Goal: Task Accomplishment & Management: Manage account settings

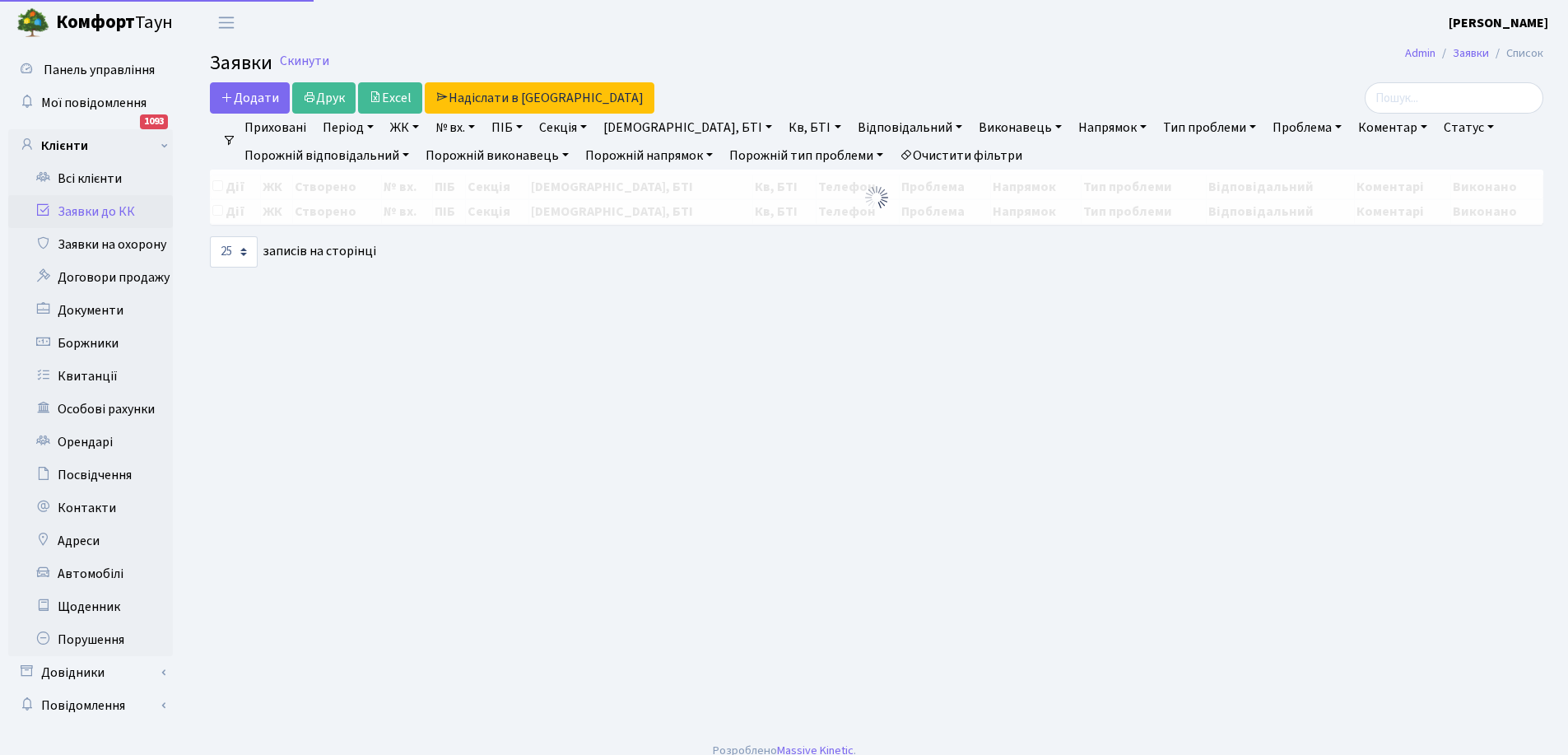
select select "25"
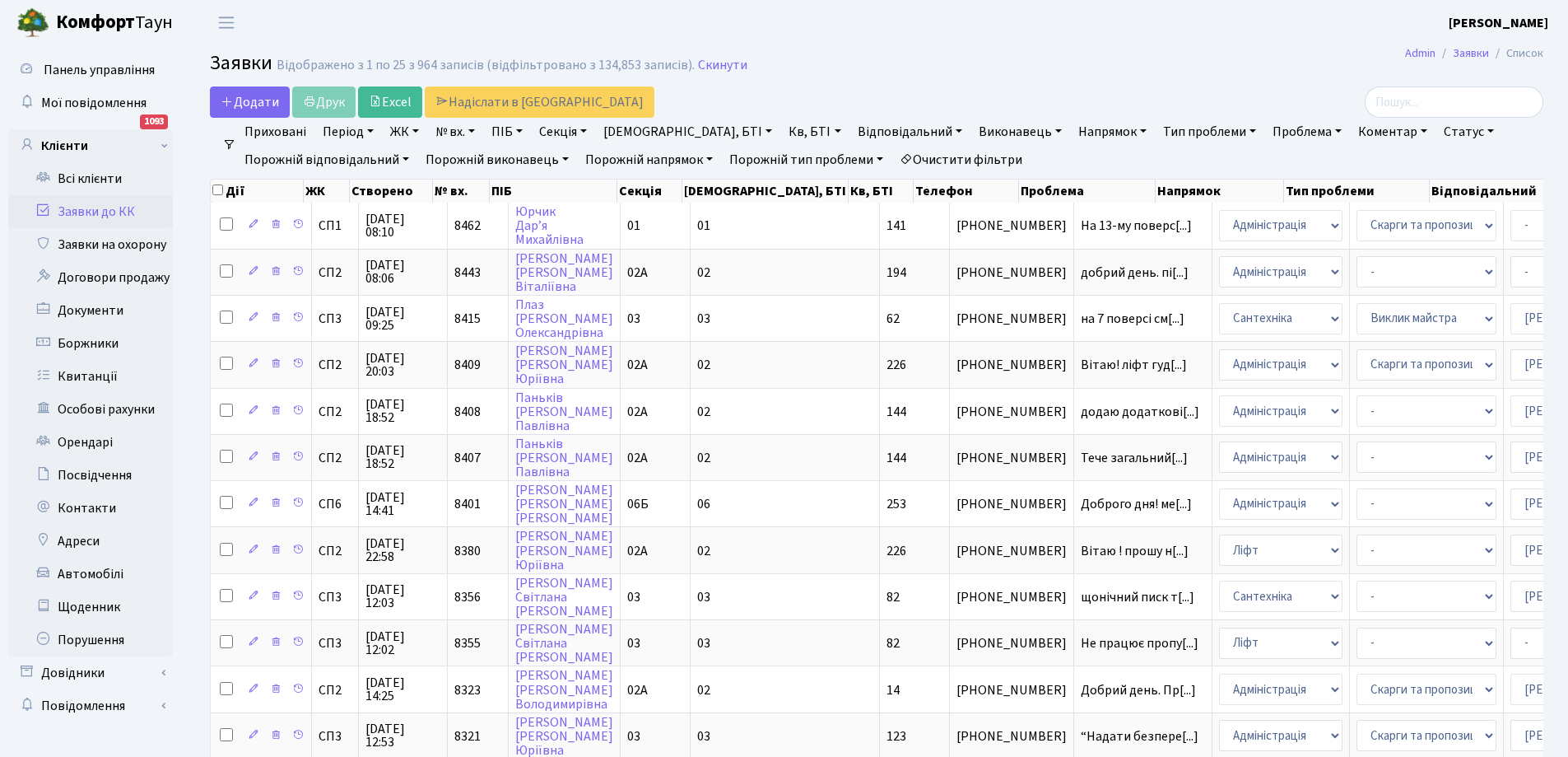
click at [97, 207] on link "Заявки до КК" at bounding box center [91, 212] width 165 height 33
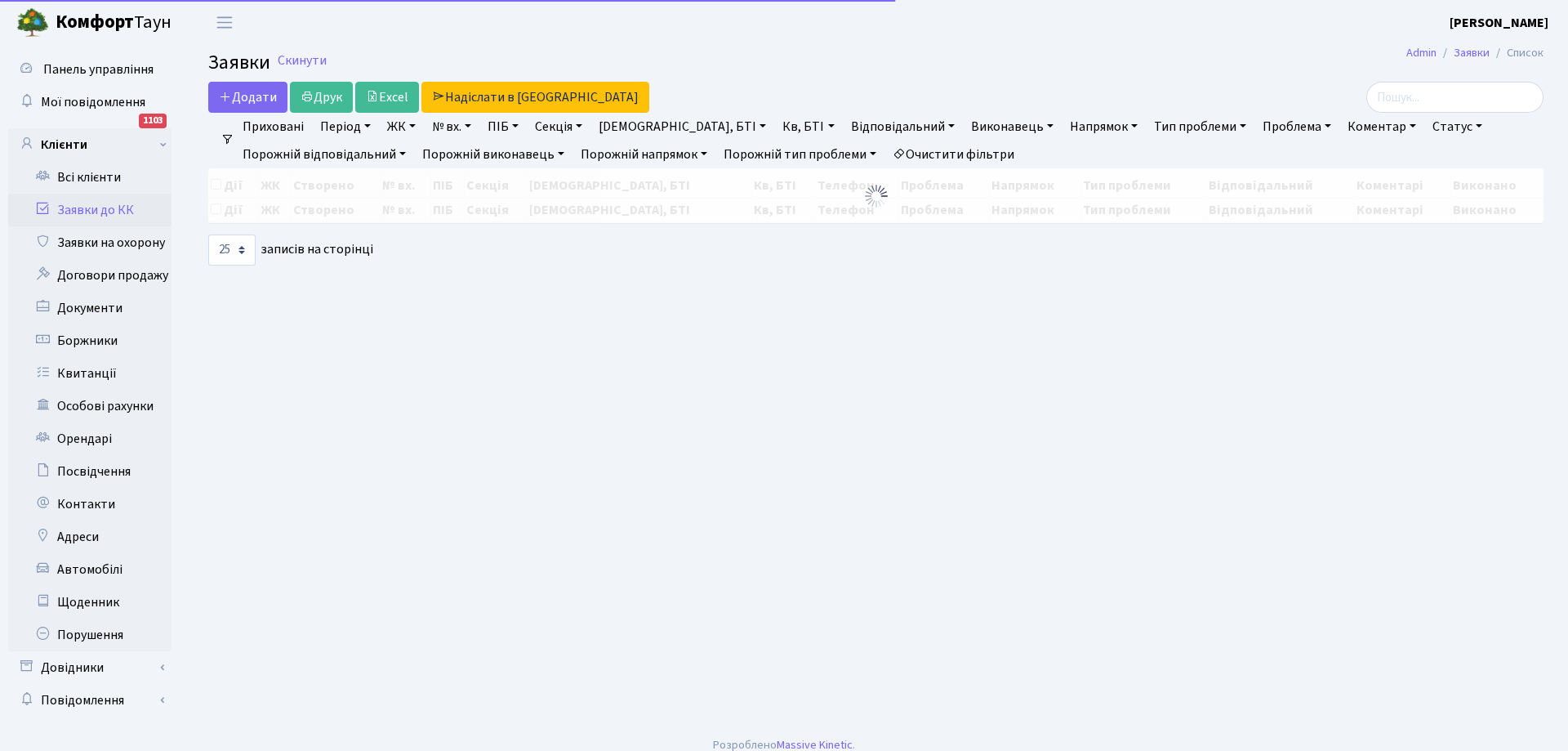
select select "25"
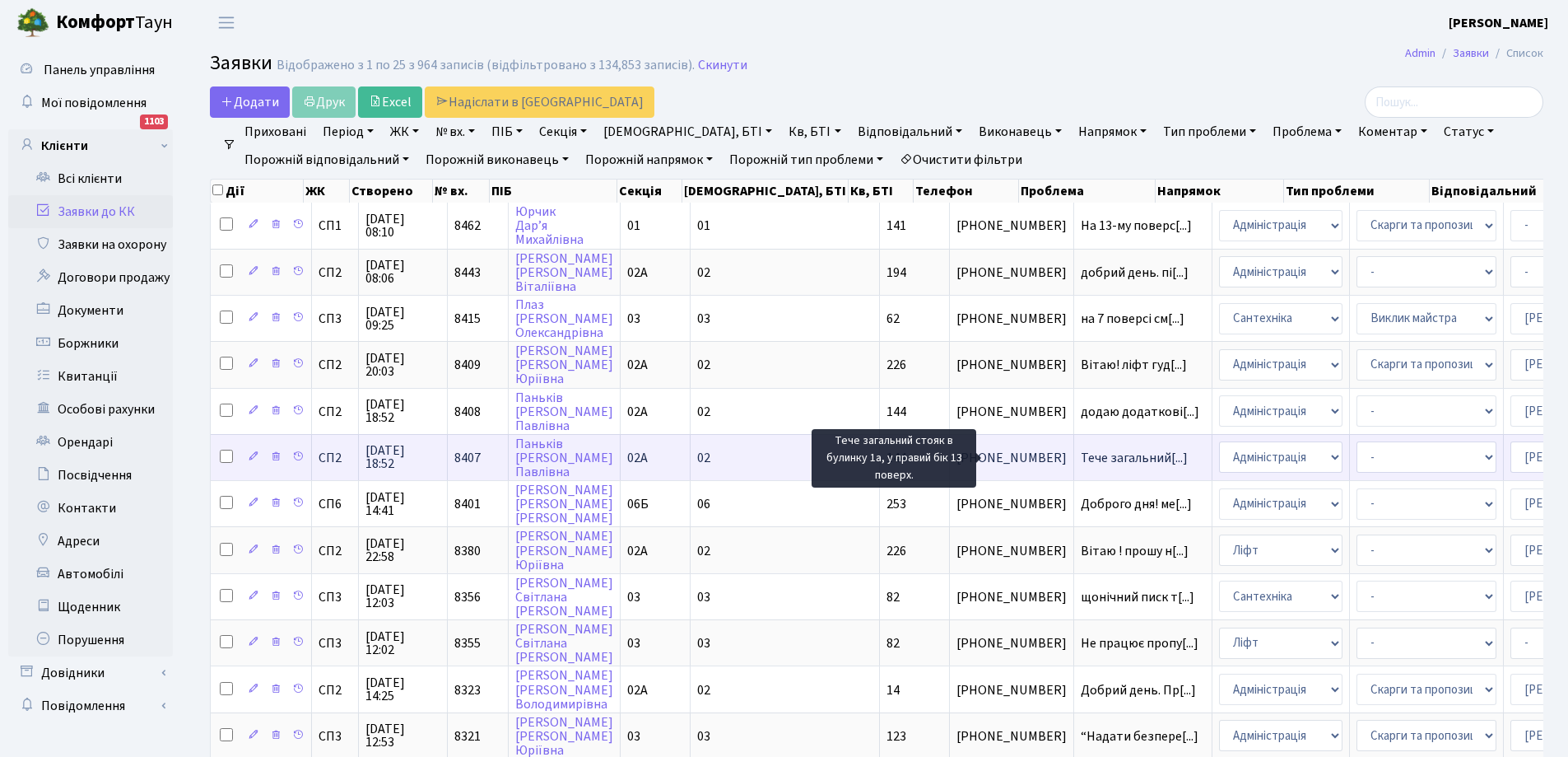
drag, startPoint x: 1032, startPoint y: 453, endPoint x: 1030, endPoint y: 477, distance: 24.1
click at [1075, 472] on td "Тече загальний[...]" at bounding box center [1144, 457] width 138 height 46
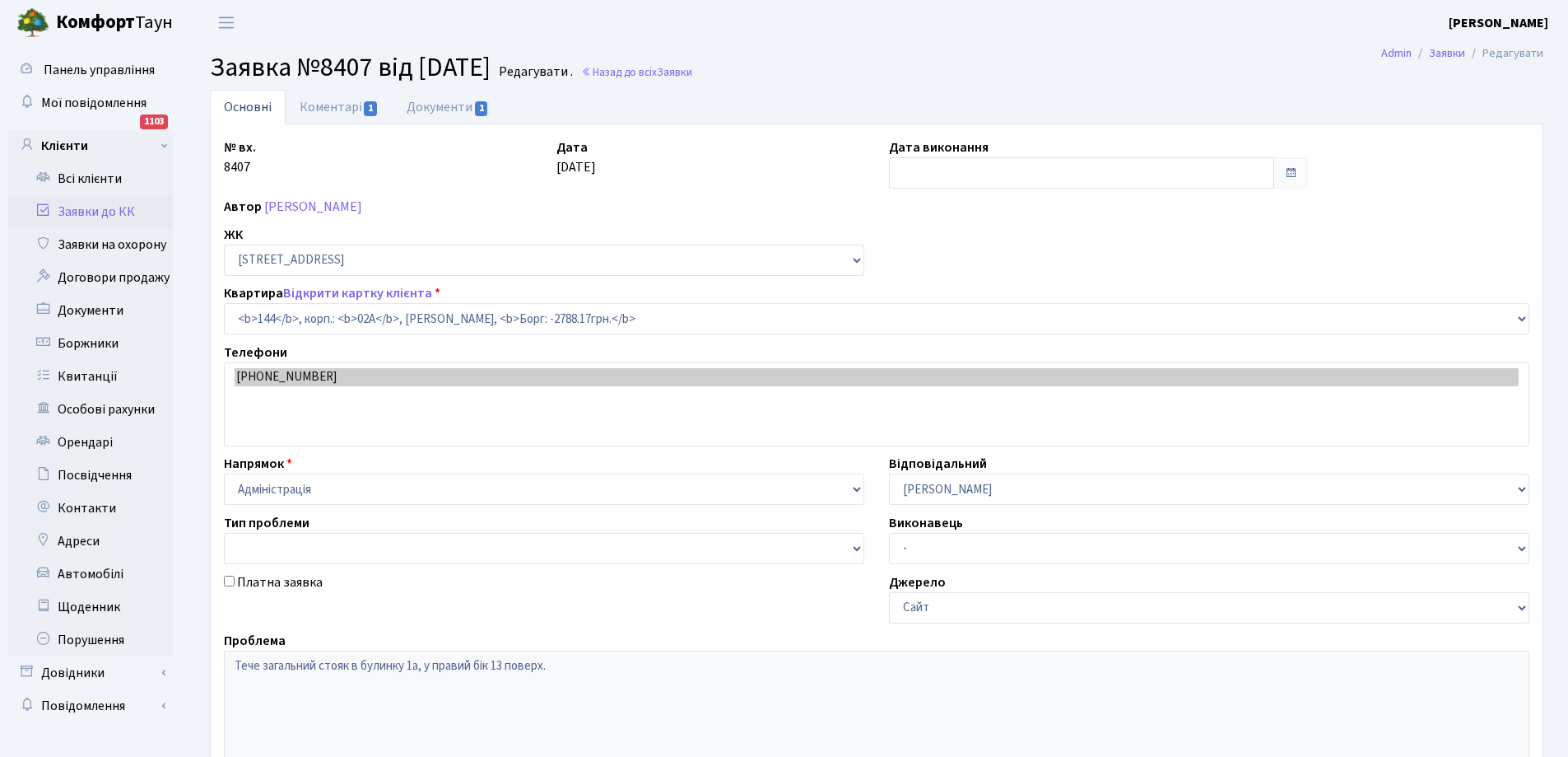
select select "20394"
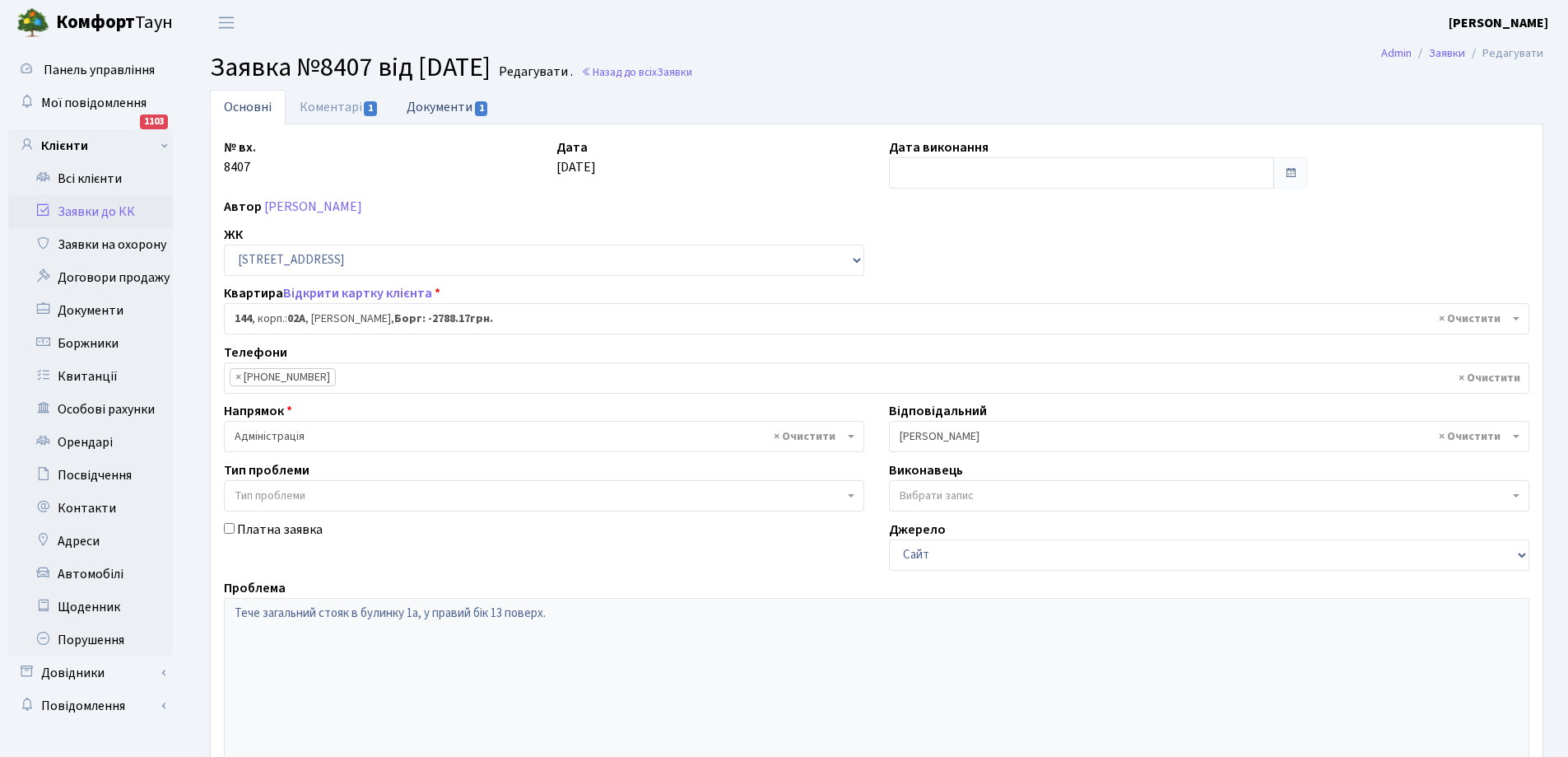
click at [443, 106] on link "Документи 1" at bounding box center [447, 106] width 110 height 34
select select "25"
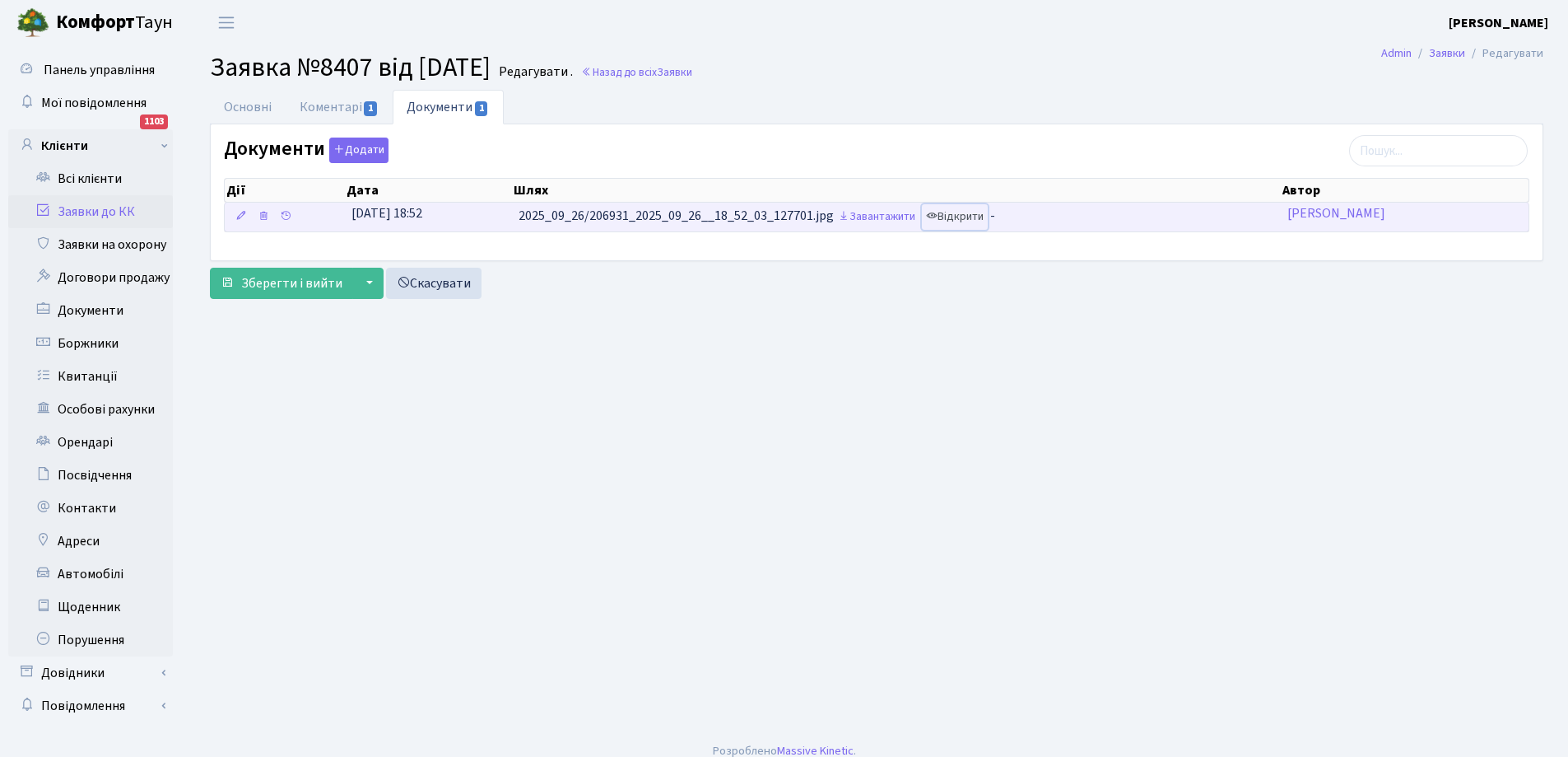
click at [962, 220] on link "Відкрити" at bounding box center [955, 217] width 66 height 26
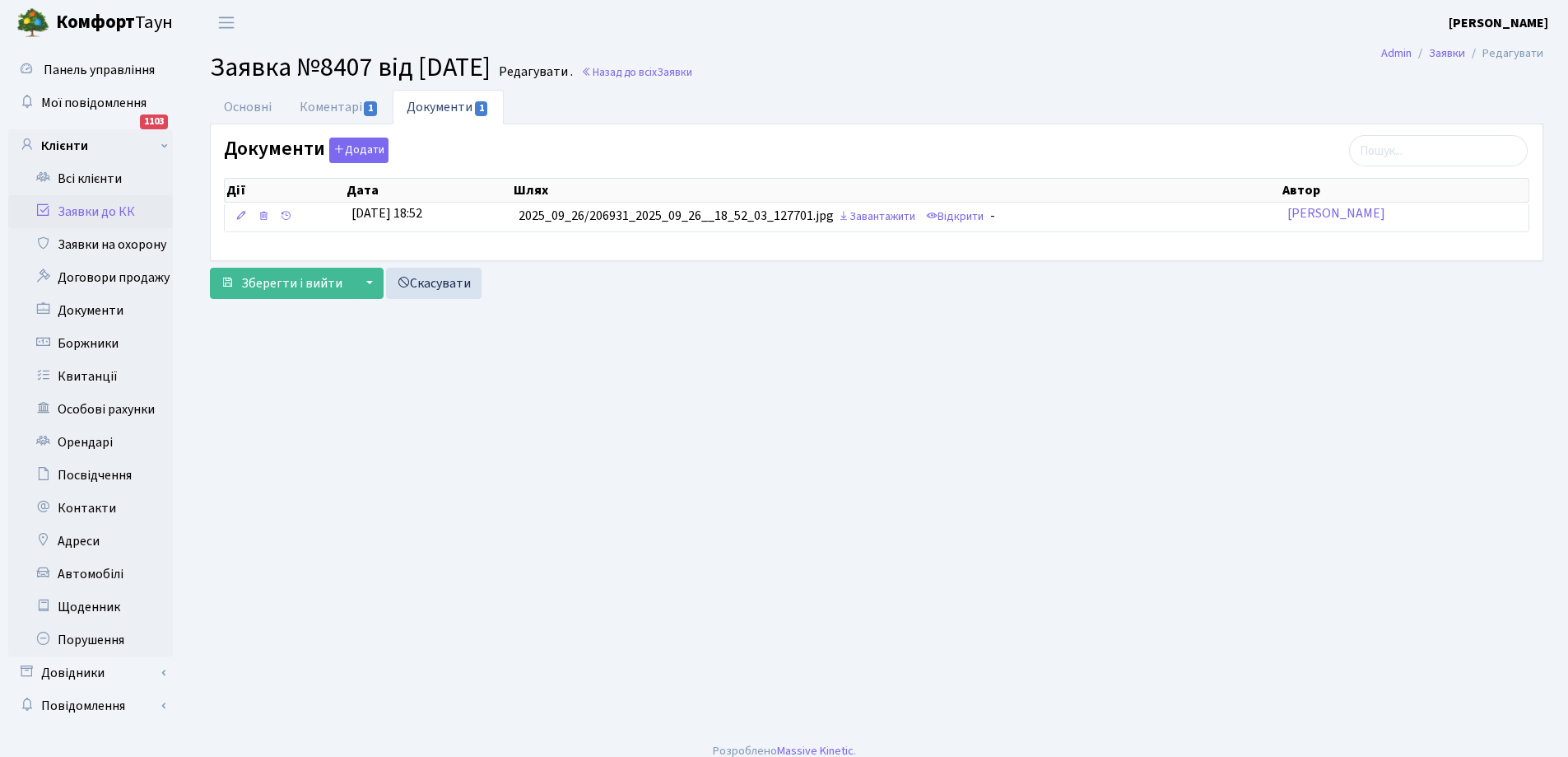
click at [101, 211] on link "Заявки до КК" at bounding box center [91, 212] width 165 height 33
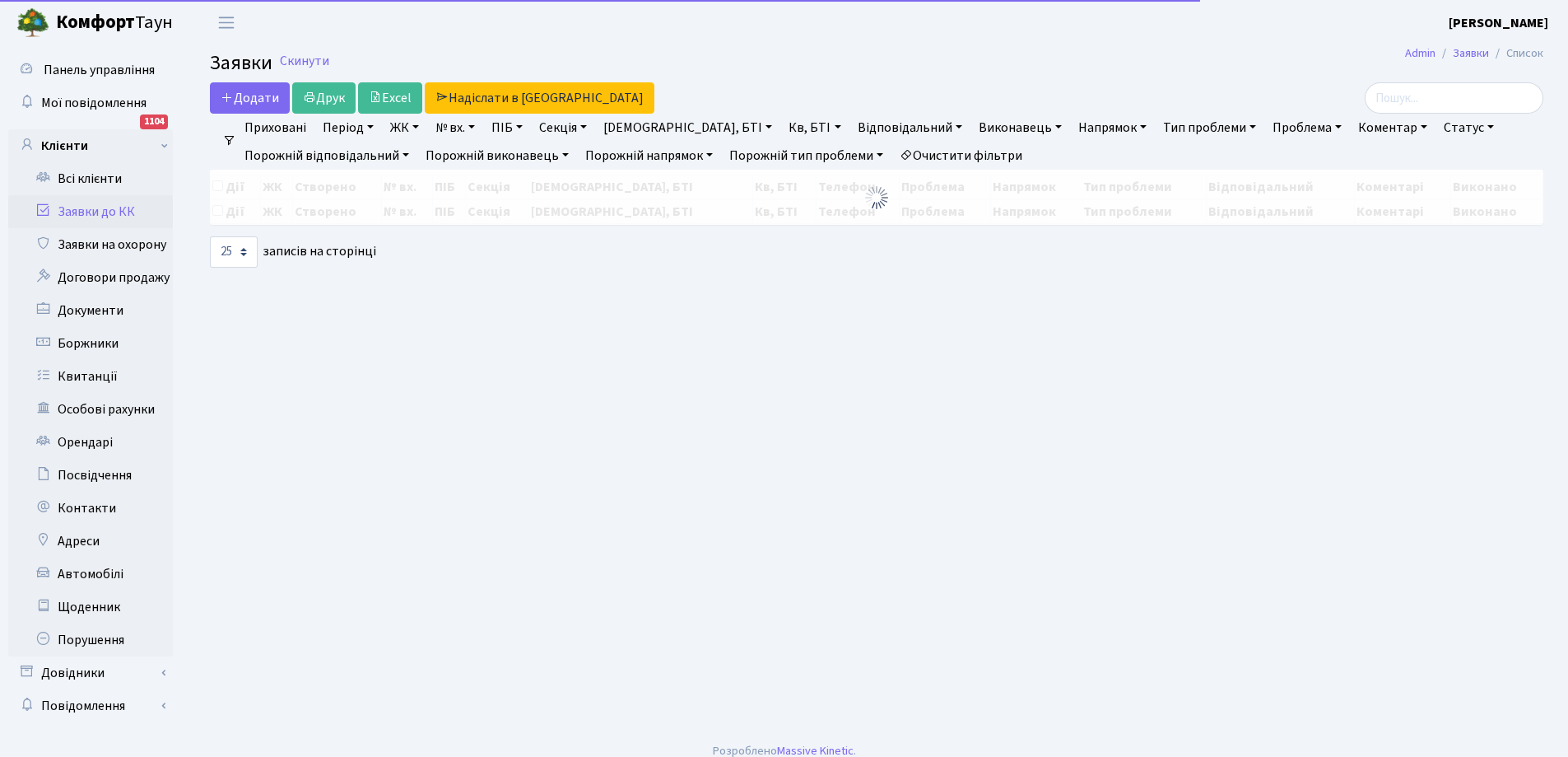
select select "25"
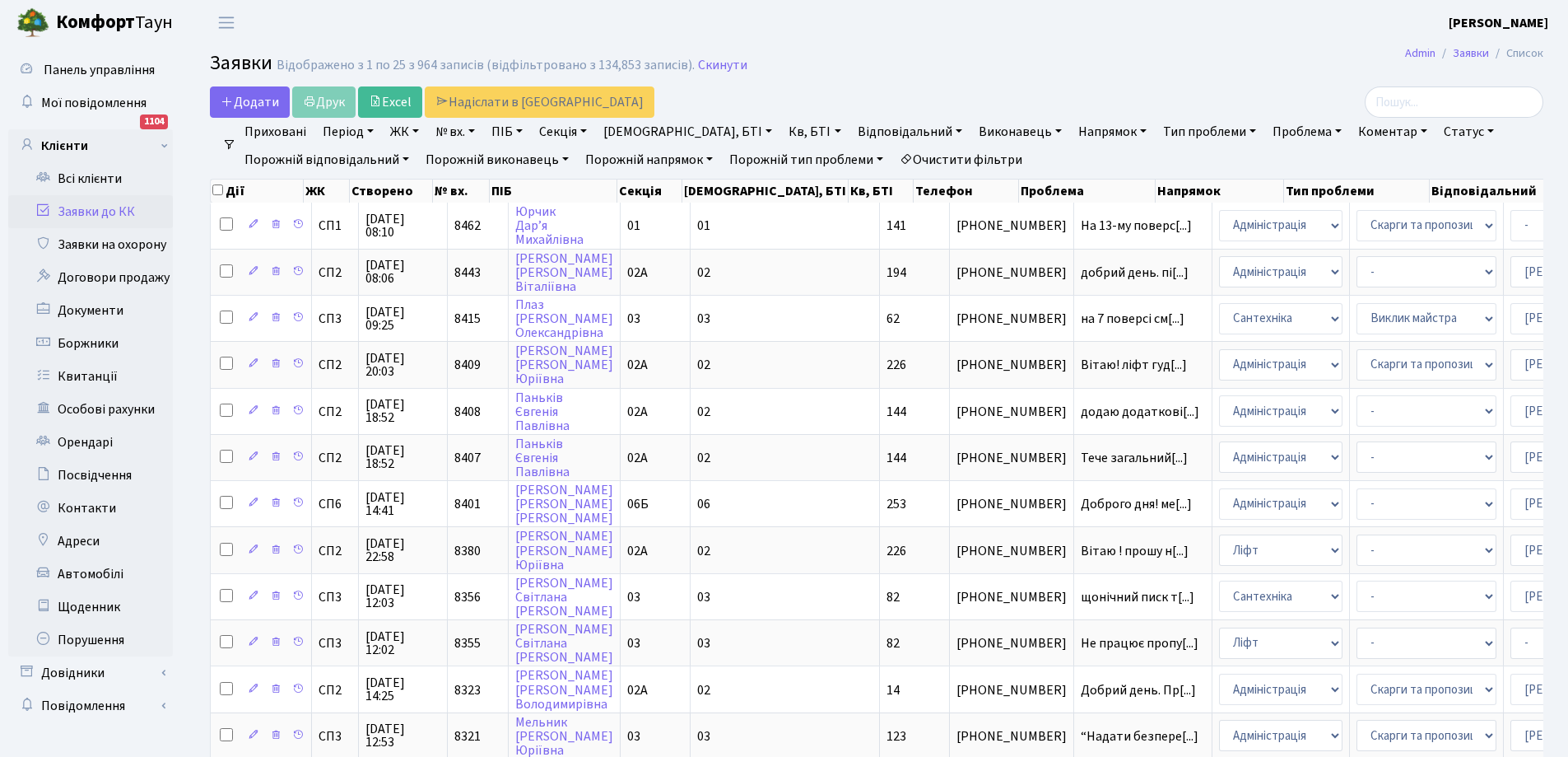
scroll to position [165, 0]
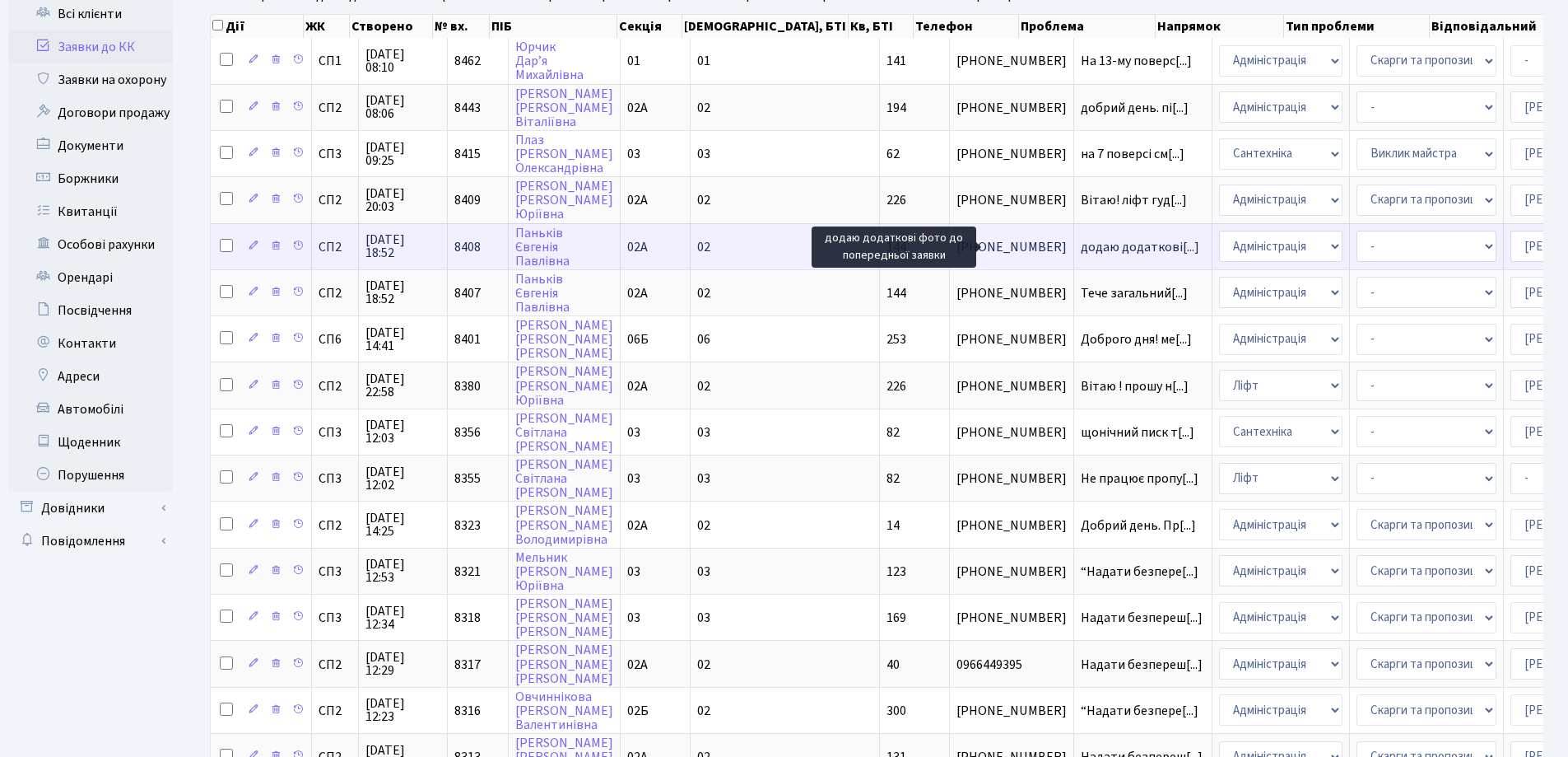
click at [1081, 246] on span "додаю додаткові[...]" at bounding box center [1141, 246] width 119 height 18
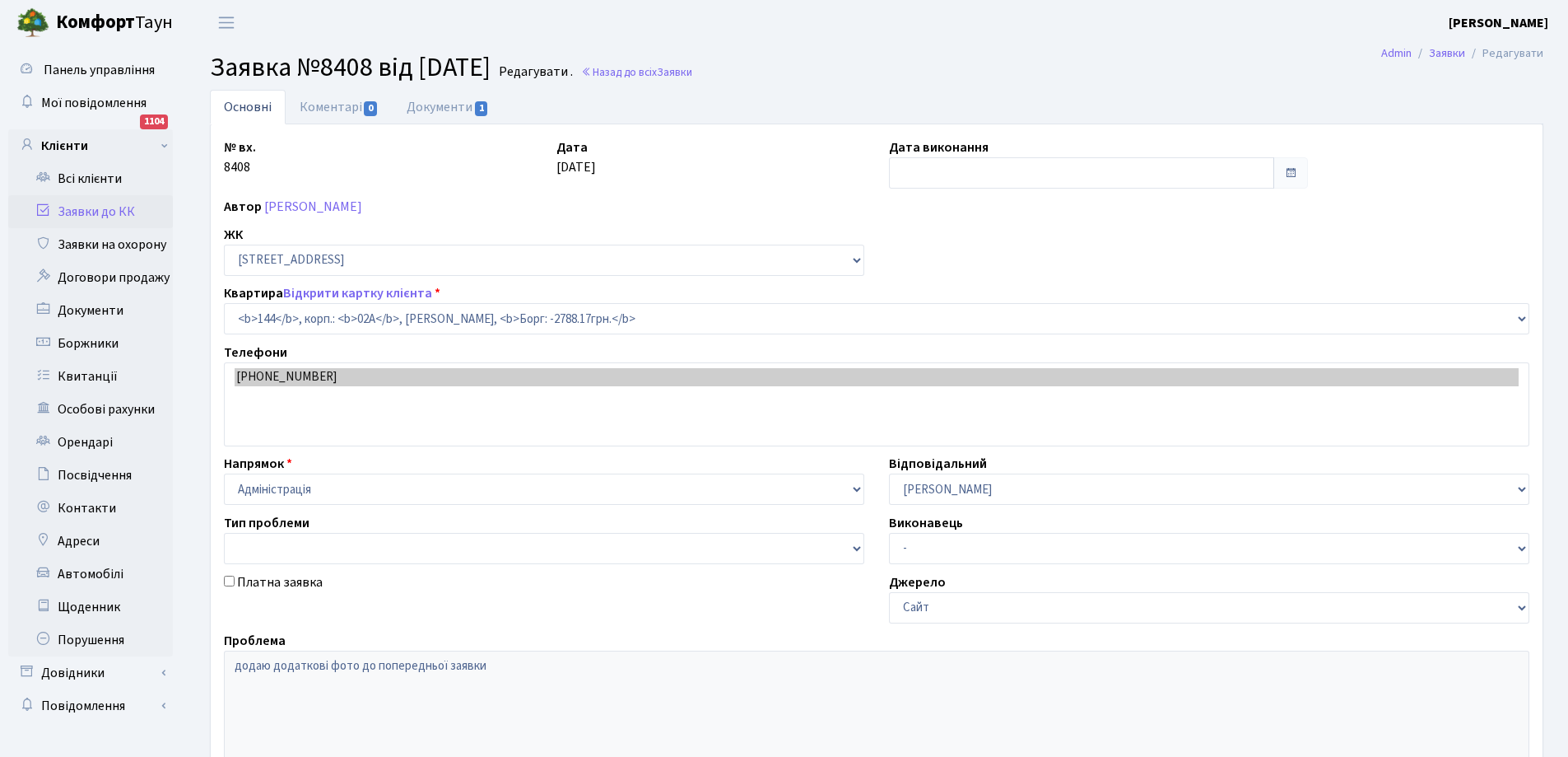
select select "20394"
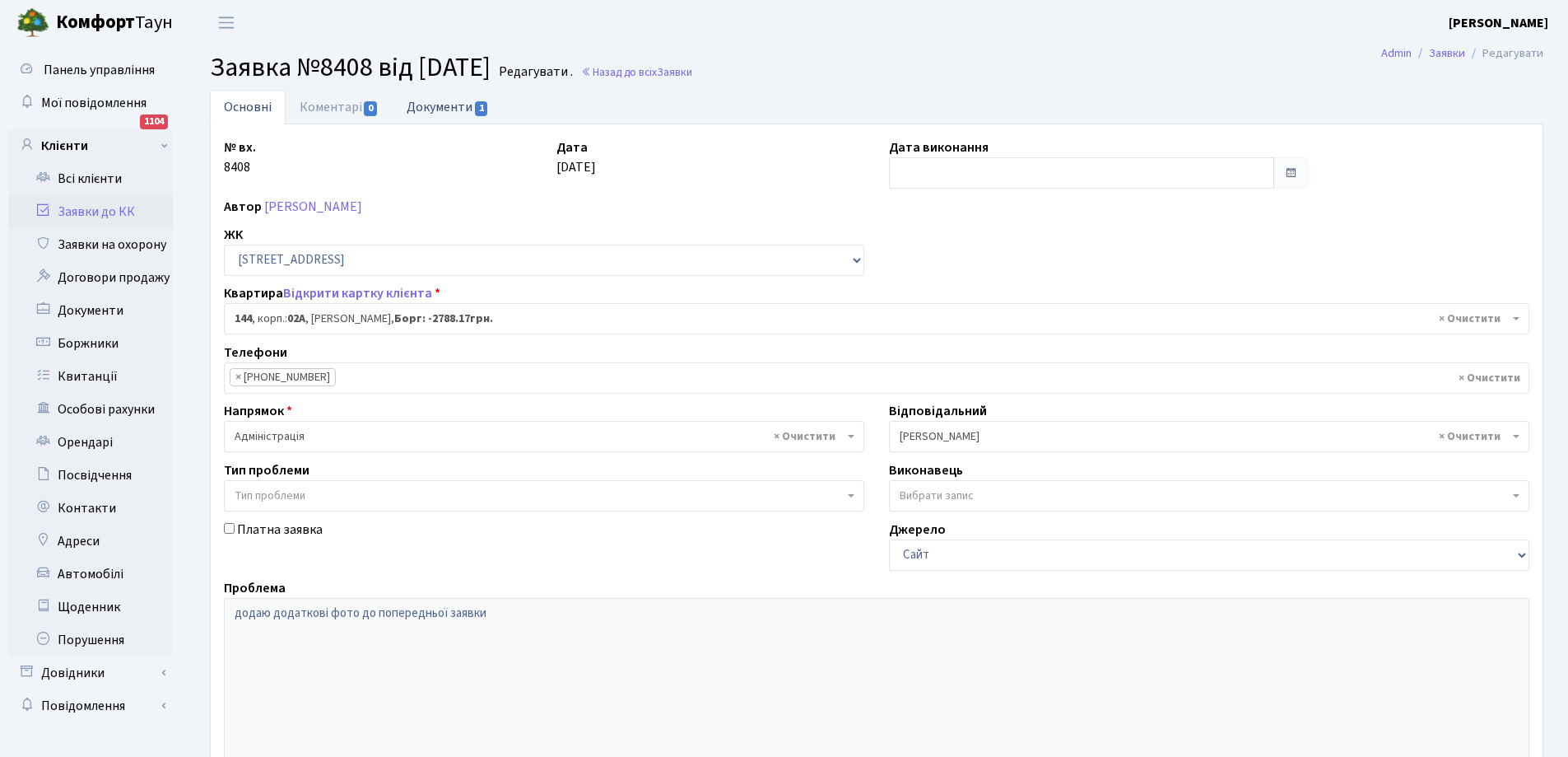
click at [449, 104] on link "Документи 1" at bounding box center [447, 106] width 110 height 34
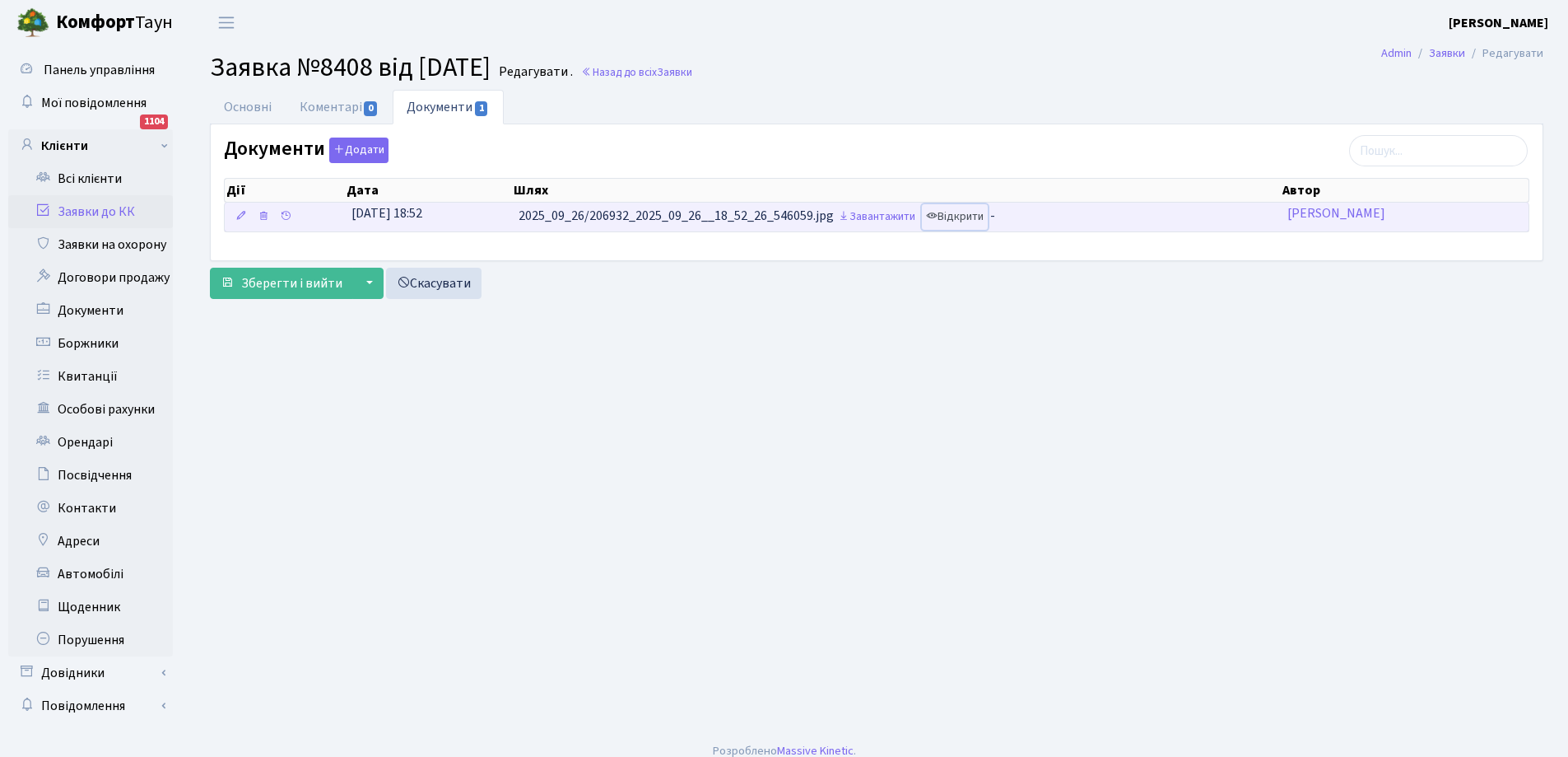
click at [966, 218] on link "Відкрити" at bounding box center [955, 217] width 66 height 26
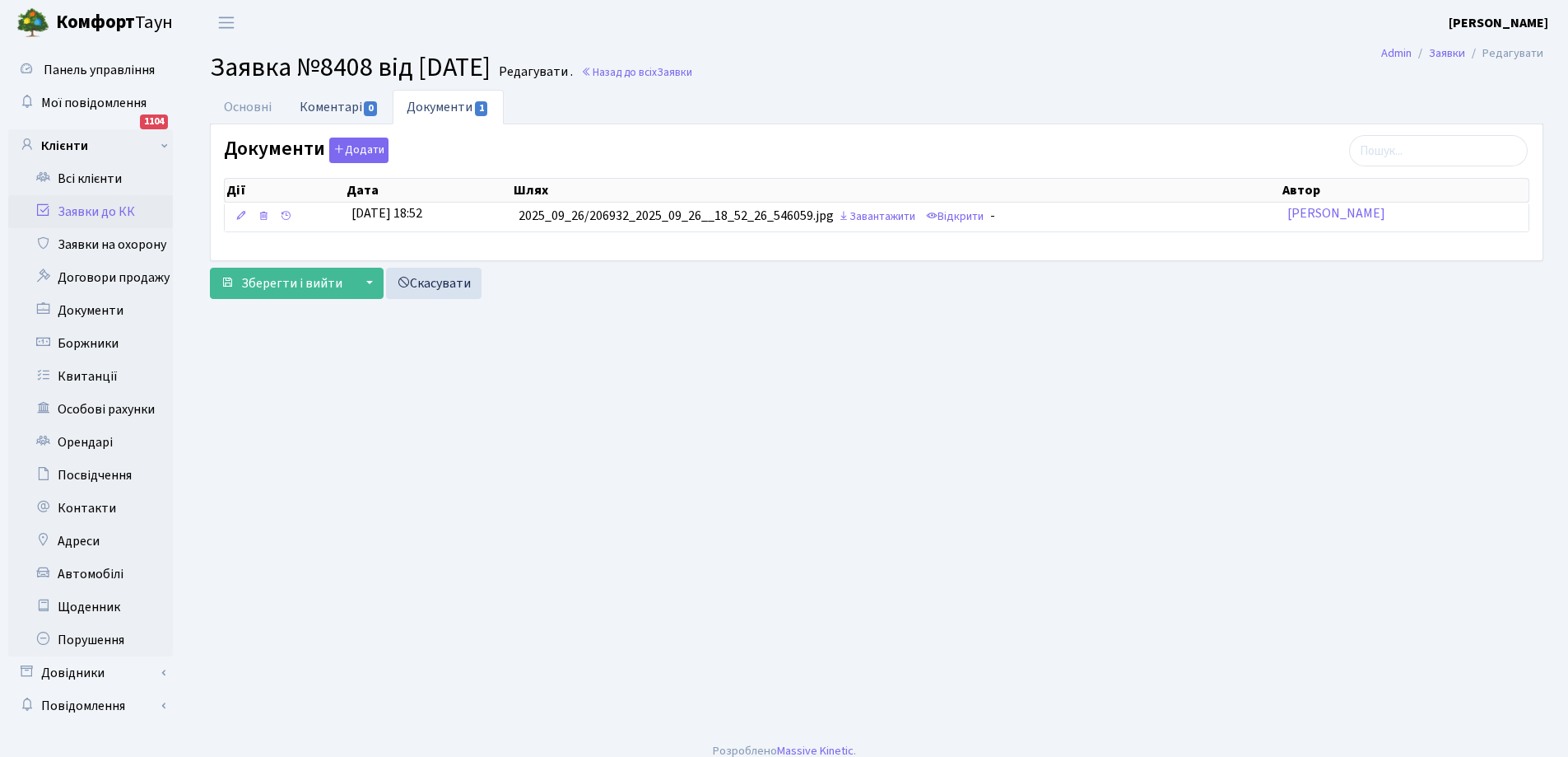
click at [346, 103] on link "Коментарі 0" at bounding box center [339, 106] width 107 height 34
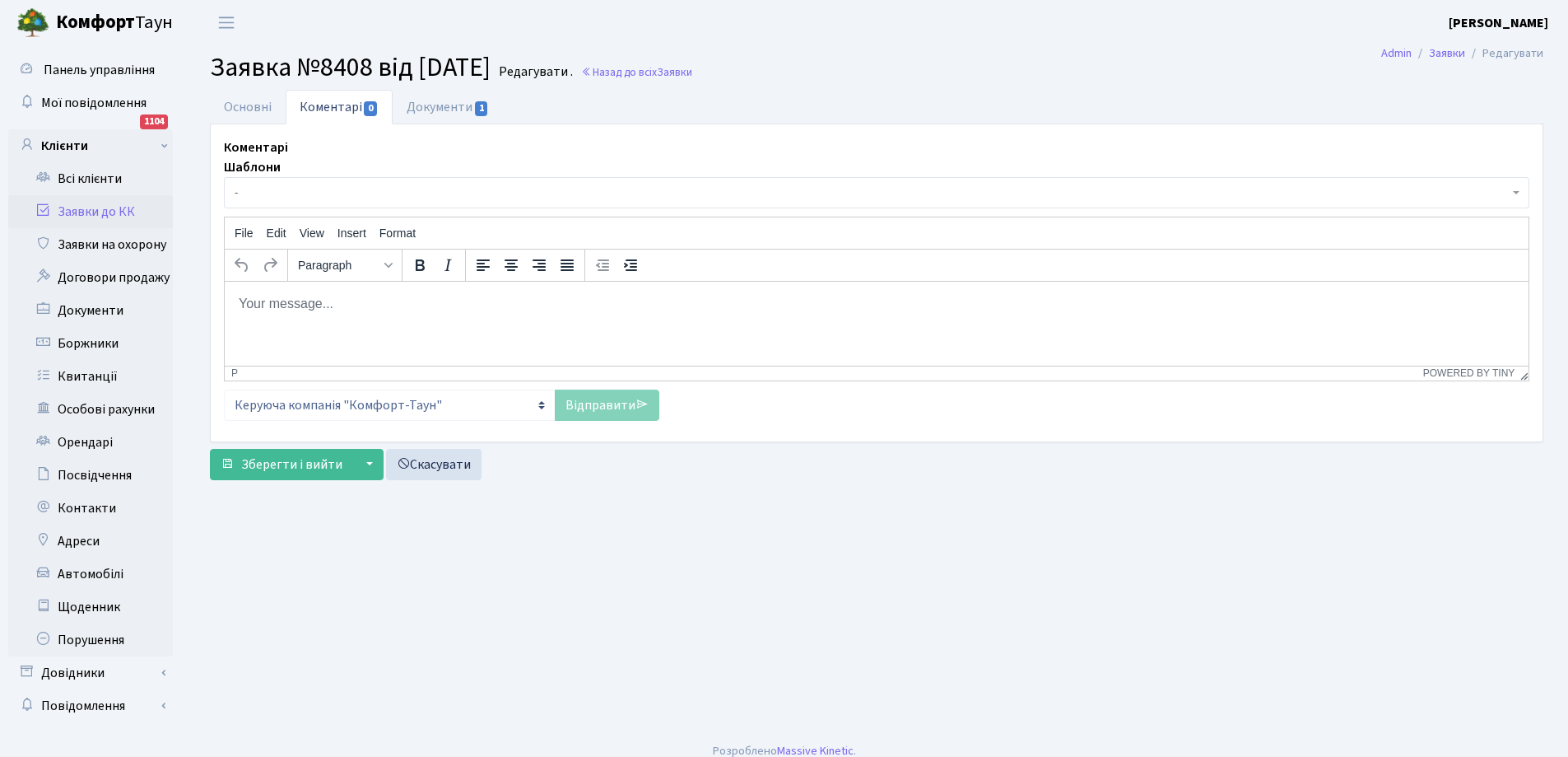
click at [384, 311] on p "Rich Text Area. Press ALT-0 for help." at bounding box center [876, 303] width 1278 height 18
click at [623, 401] on link "Відправити" at bounding box center [606, 405] width 104 height 32
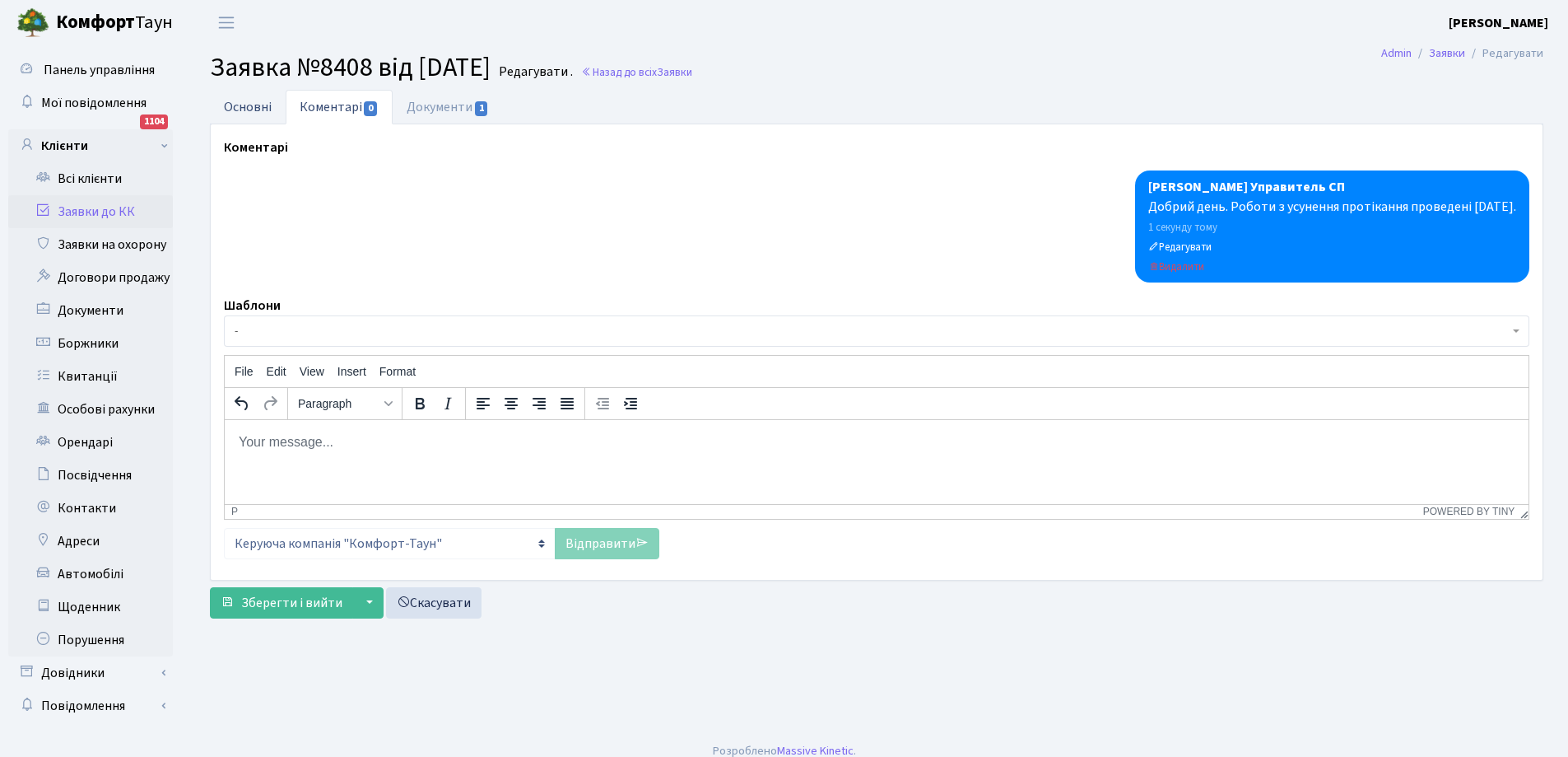
click at [248, 106] on link "Основні" at bounding box center [247, 106] width 76 height 34
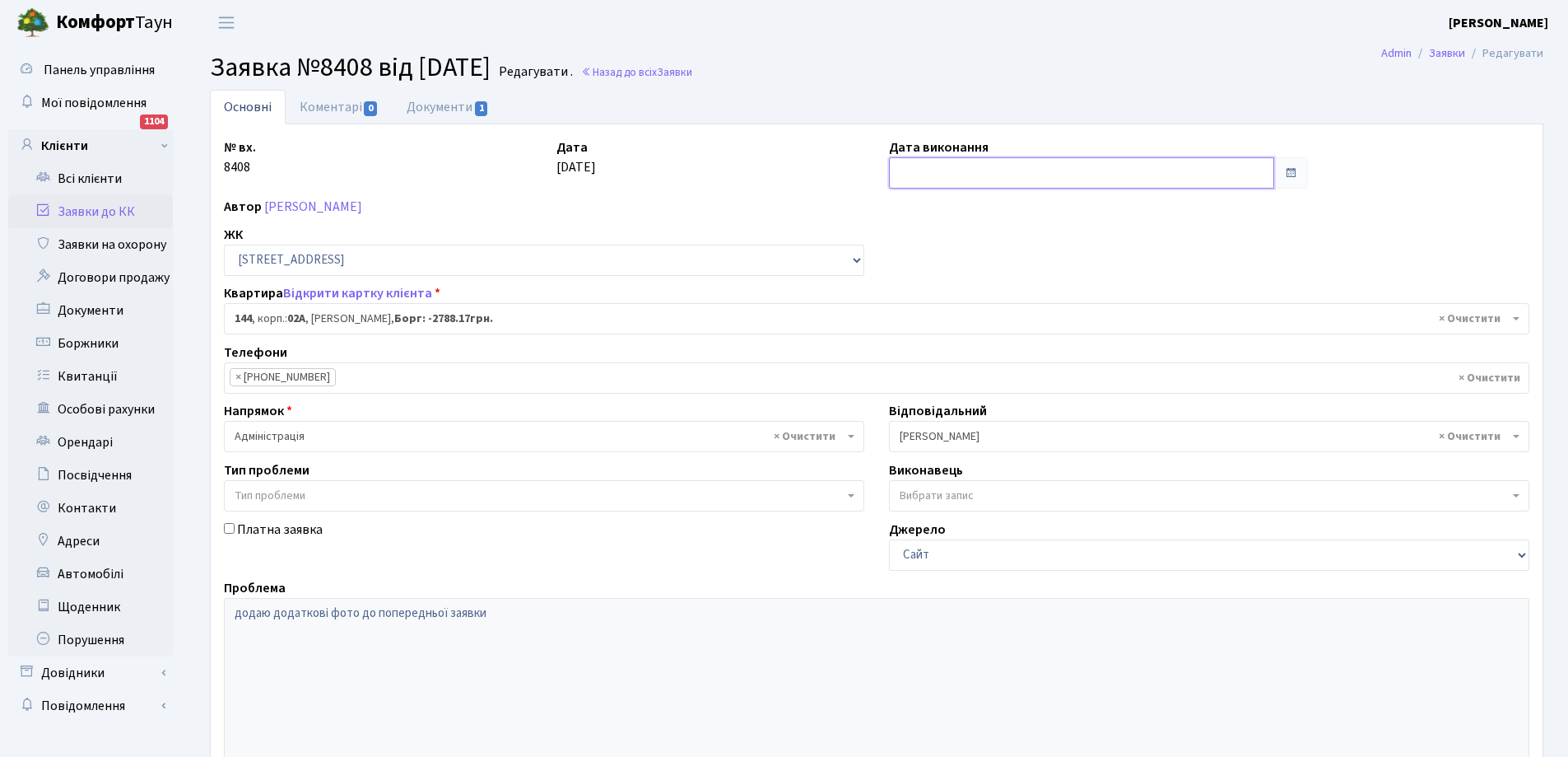
click at [949, 174] on input "text" at bounding box center [1081, 172] width 385 height 32
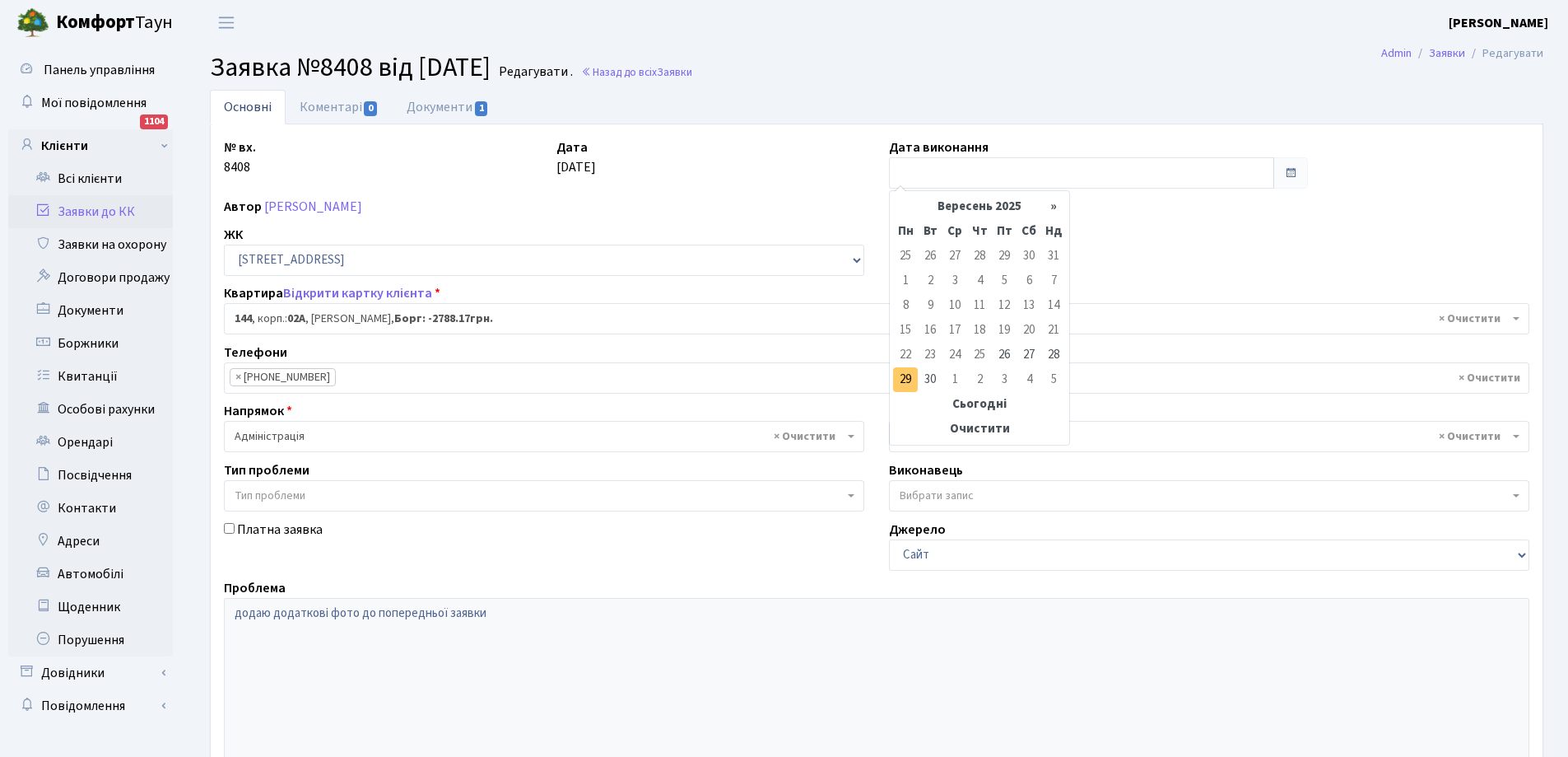
click at [908, 383] on td "29" at bounding box center [906, 379] width 25 height 25
type input "[DATE]"
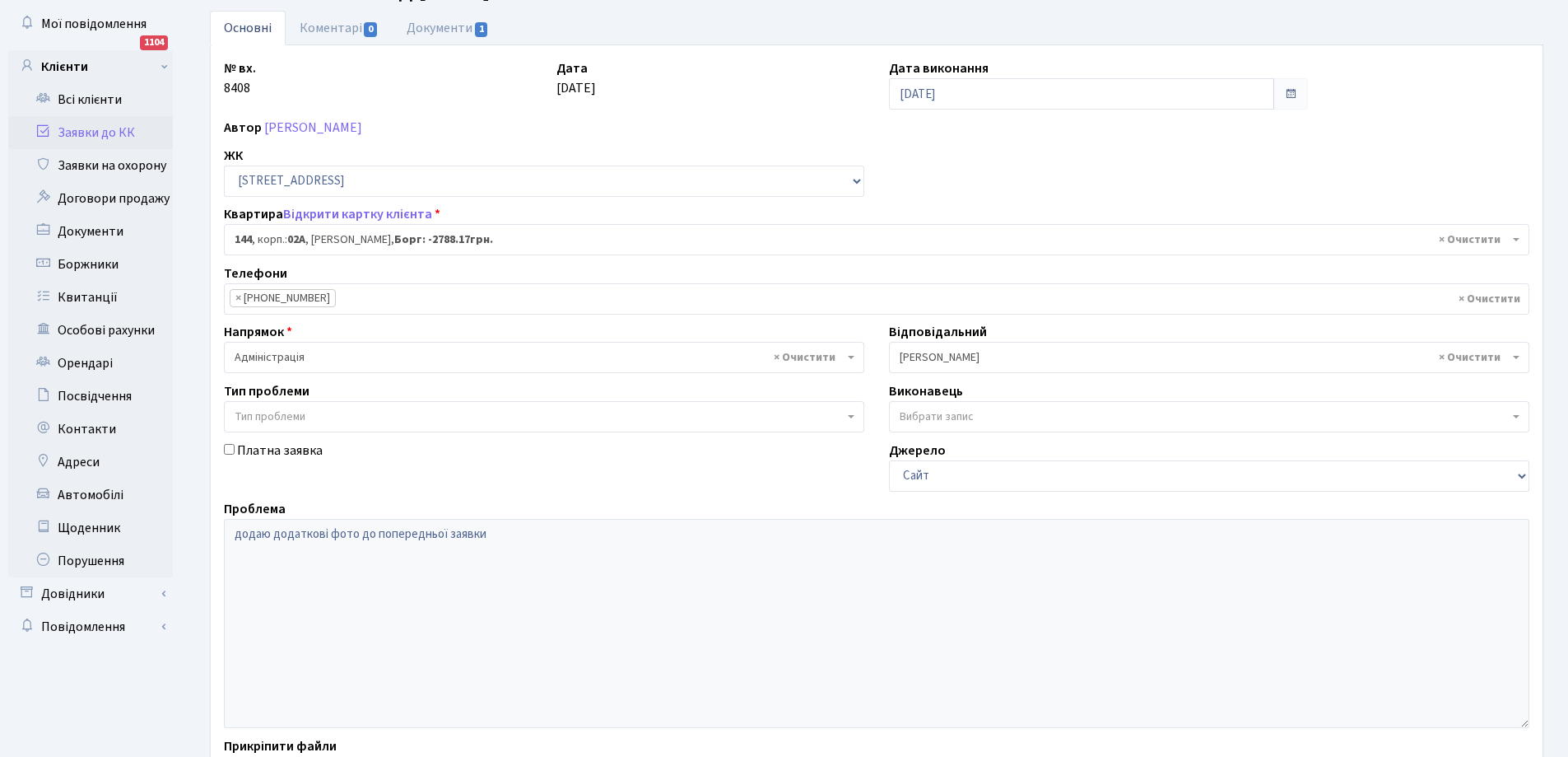
scroll to position [225, 0]
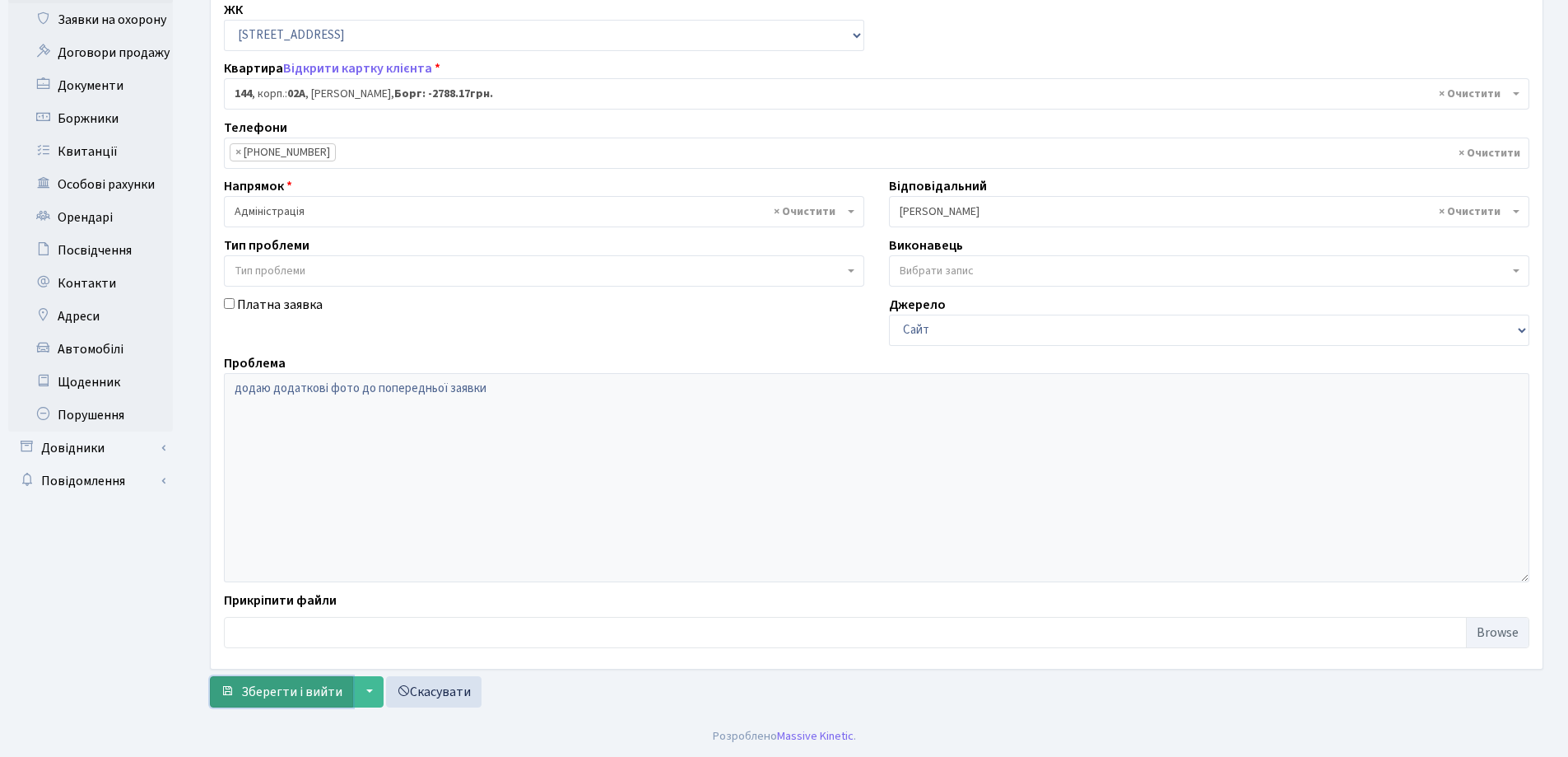
click at [298, 693] on span "Зберегти і вийти" at bounding box center [292, 692] width 102 height 18
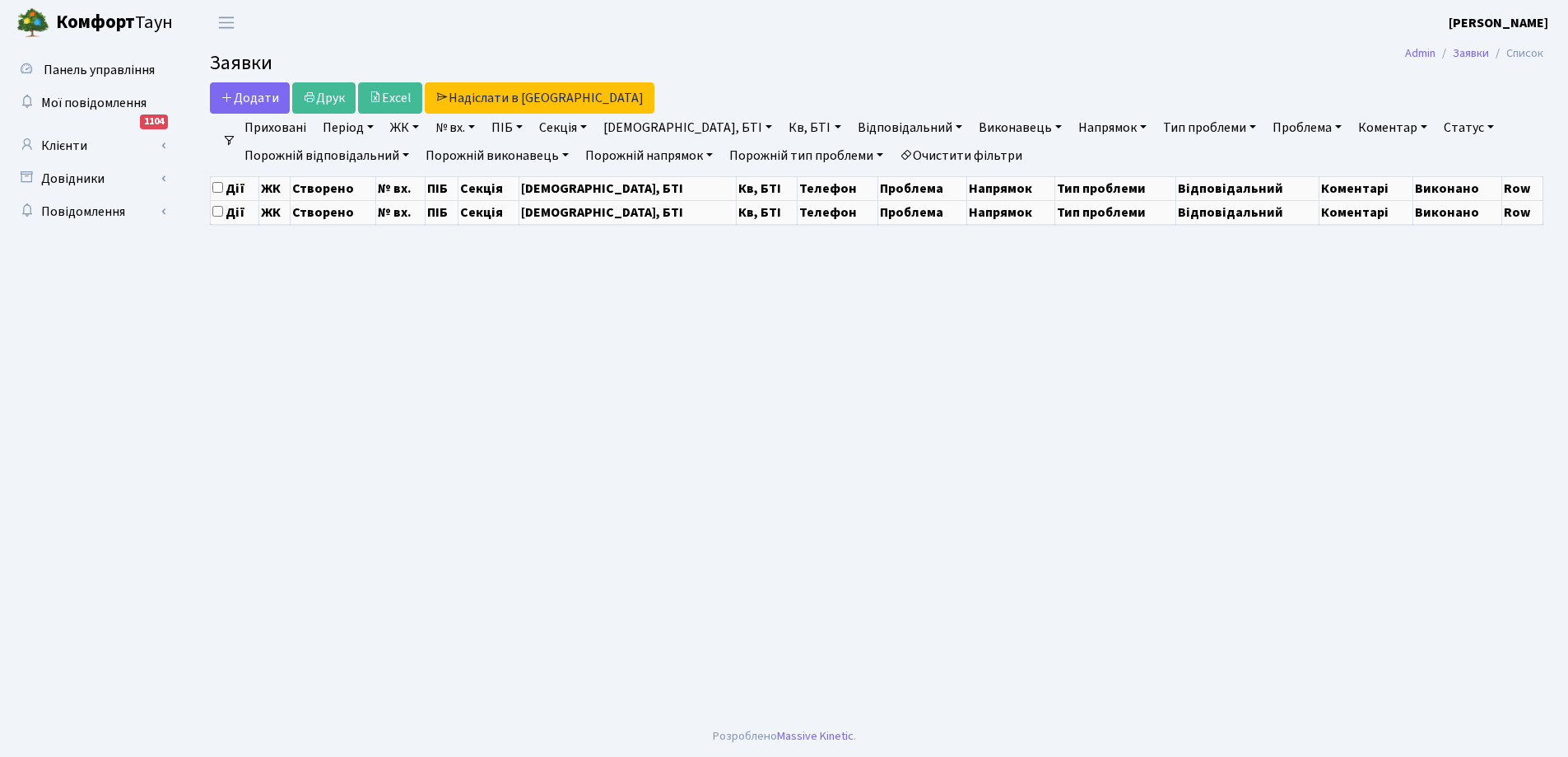
select select "25"
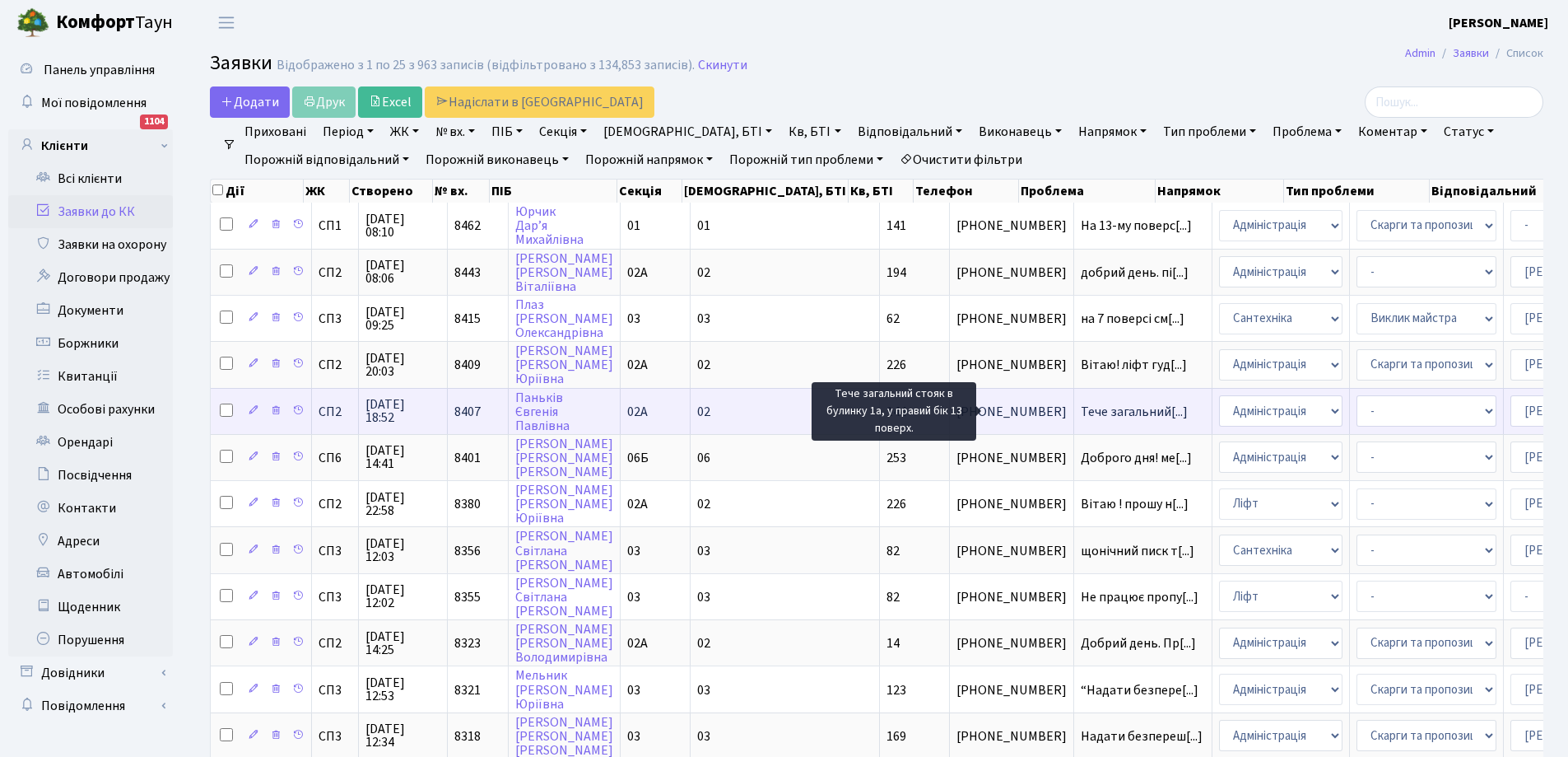
click at [1081, 409] on span "Тече загальний[...]" at bounding box center [1135, 411] width 107 height 18
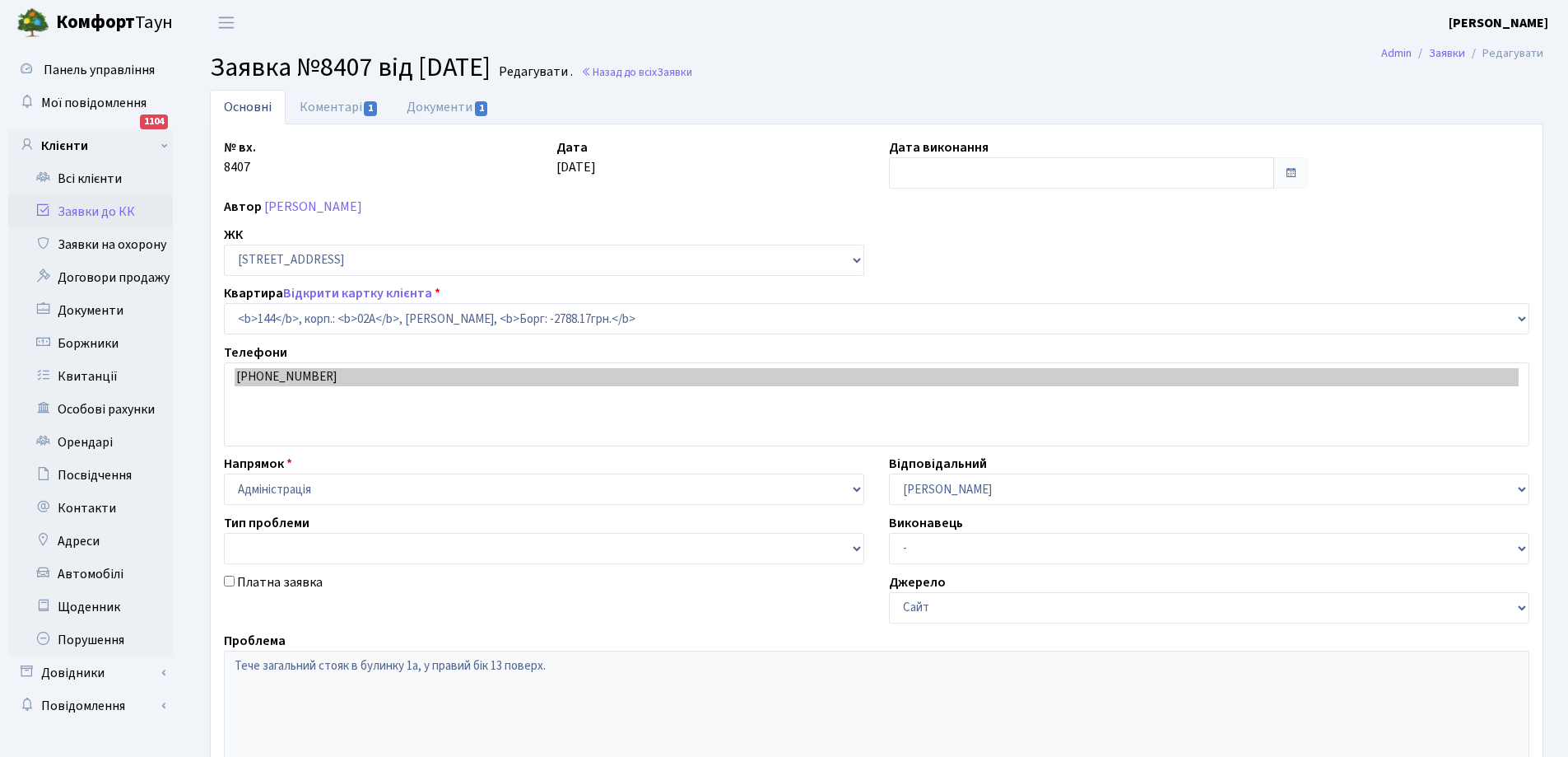
select select "20394"
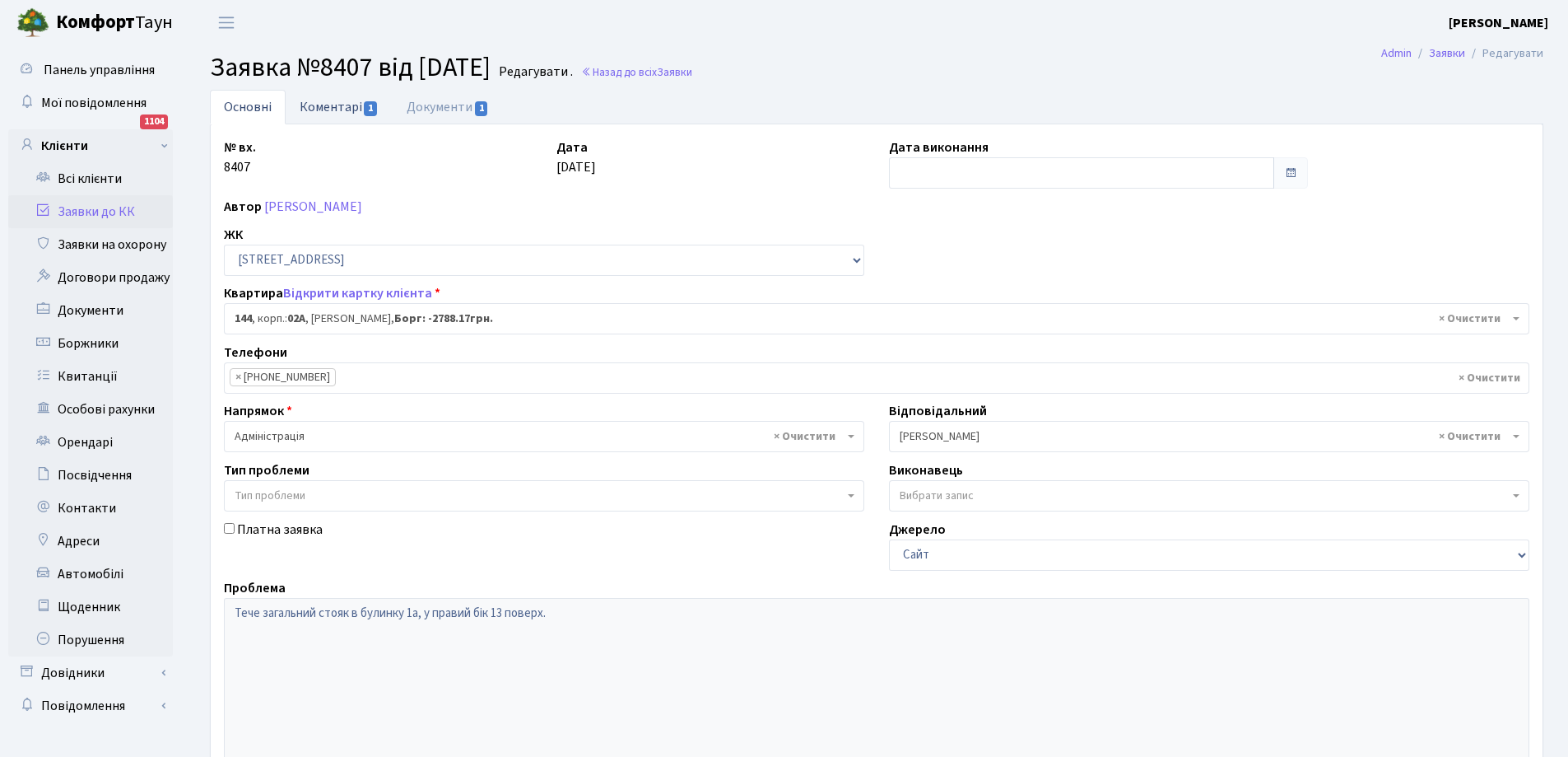
click at [337, 106] on link "Коментарі 1" at bounding box center [339, 106] width 107 height 34
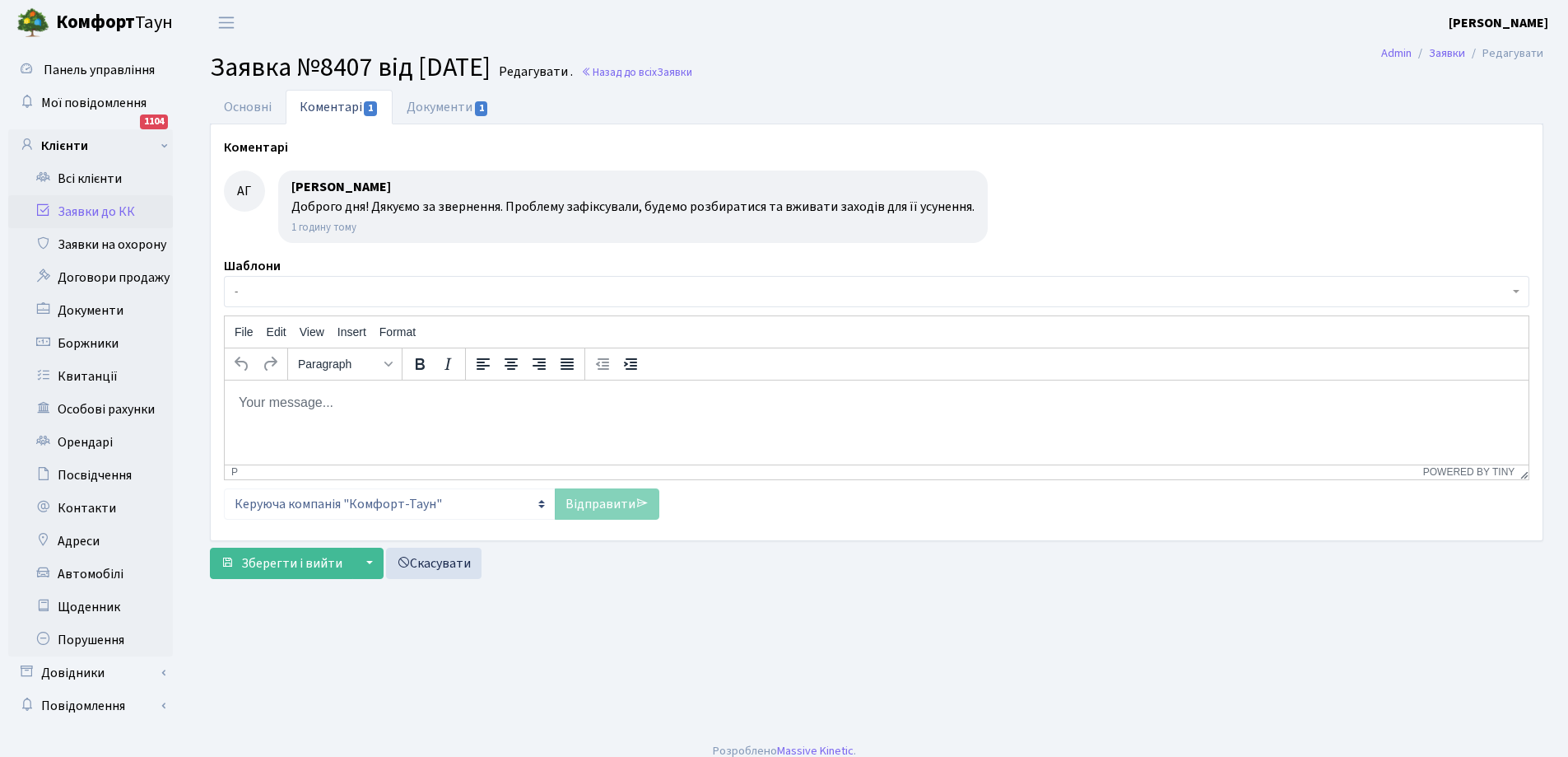
click at [302, 416] on html at bounding box center [876, 401] width 1304 height 44
click at [369, 400] on p "Добрий день. Роботи з усунення протікання проведені [DATE]." at bounding box center [876, 401] width 1278 height 18
click at [612, 503] on link "Відправити" at bounding box center [606, 504] width 104 height 32
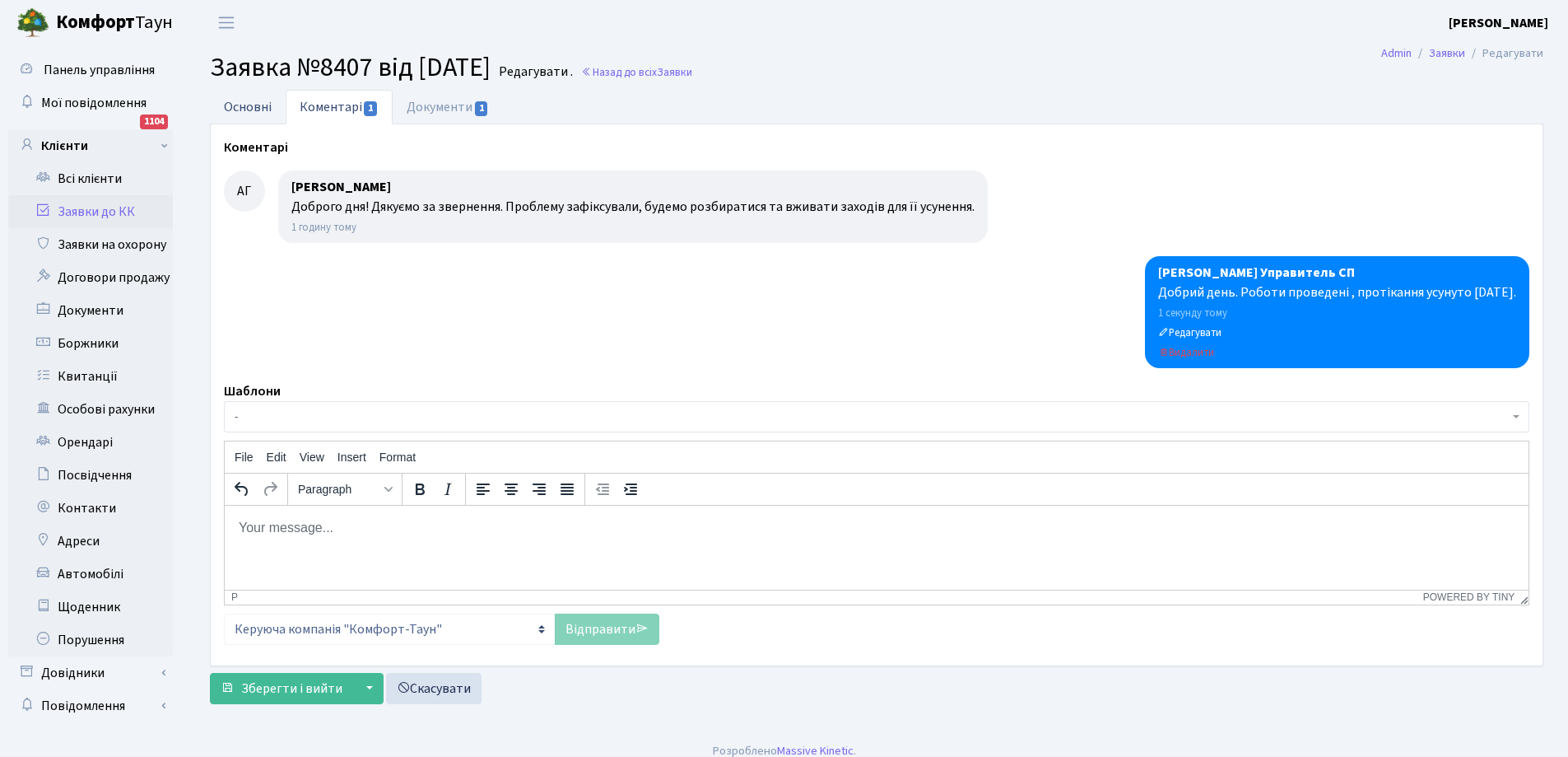
click at [252, 103] on link "Основні" at bounding box center [247, 106] width 76 height 34
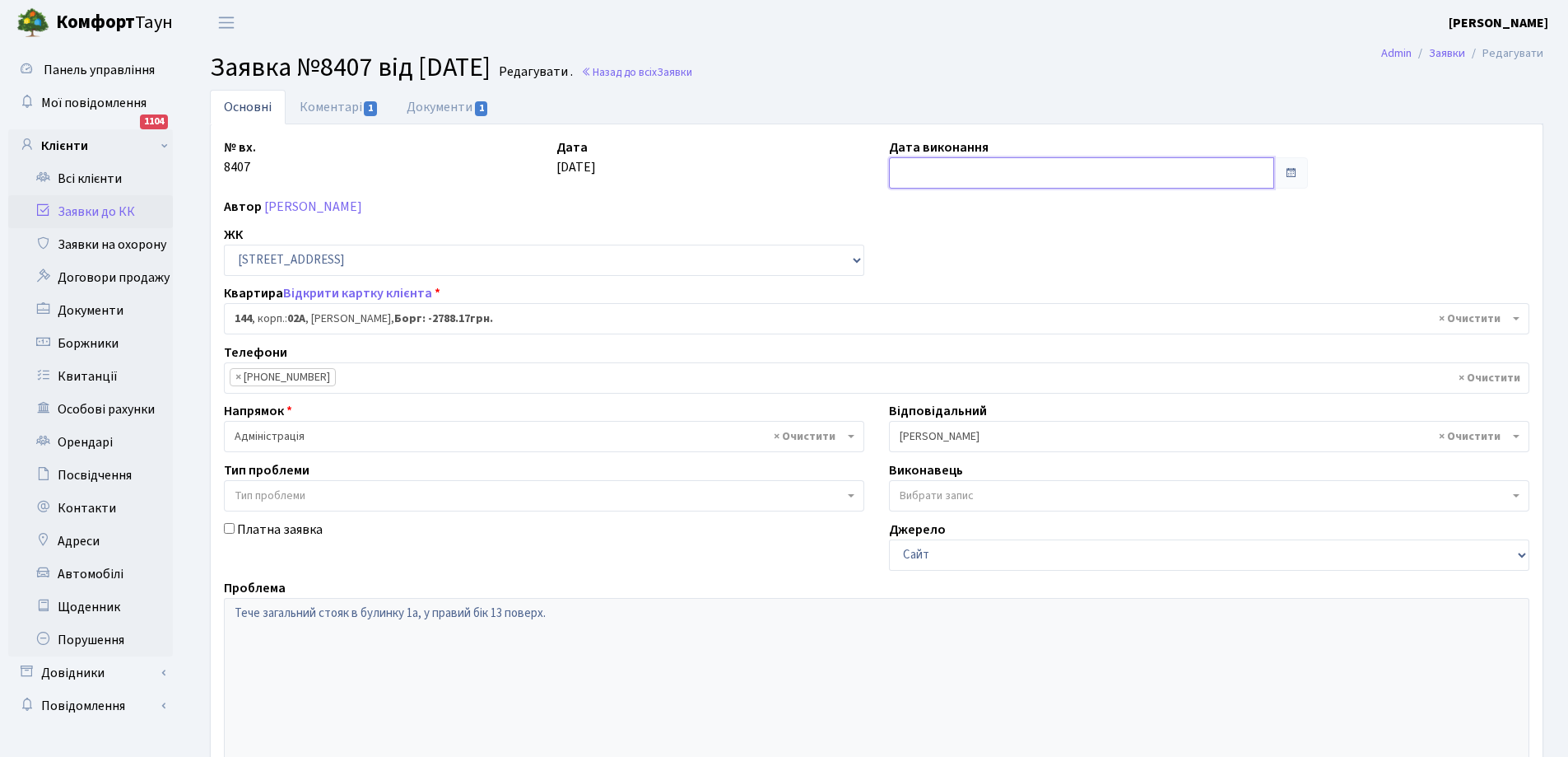
click at [995, 168] on input "text" at bounding box center [1081, 172] width 385 height 32
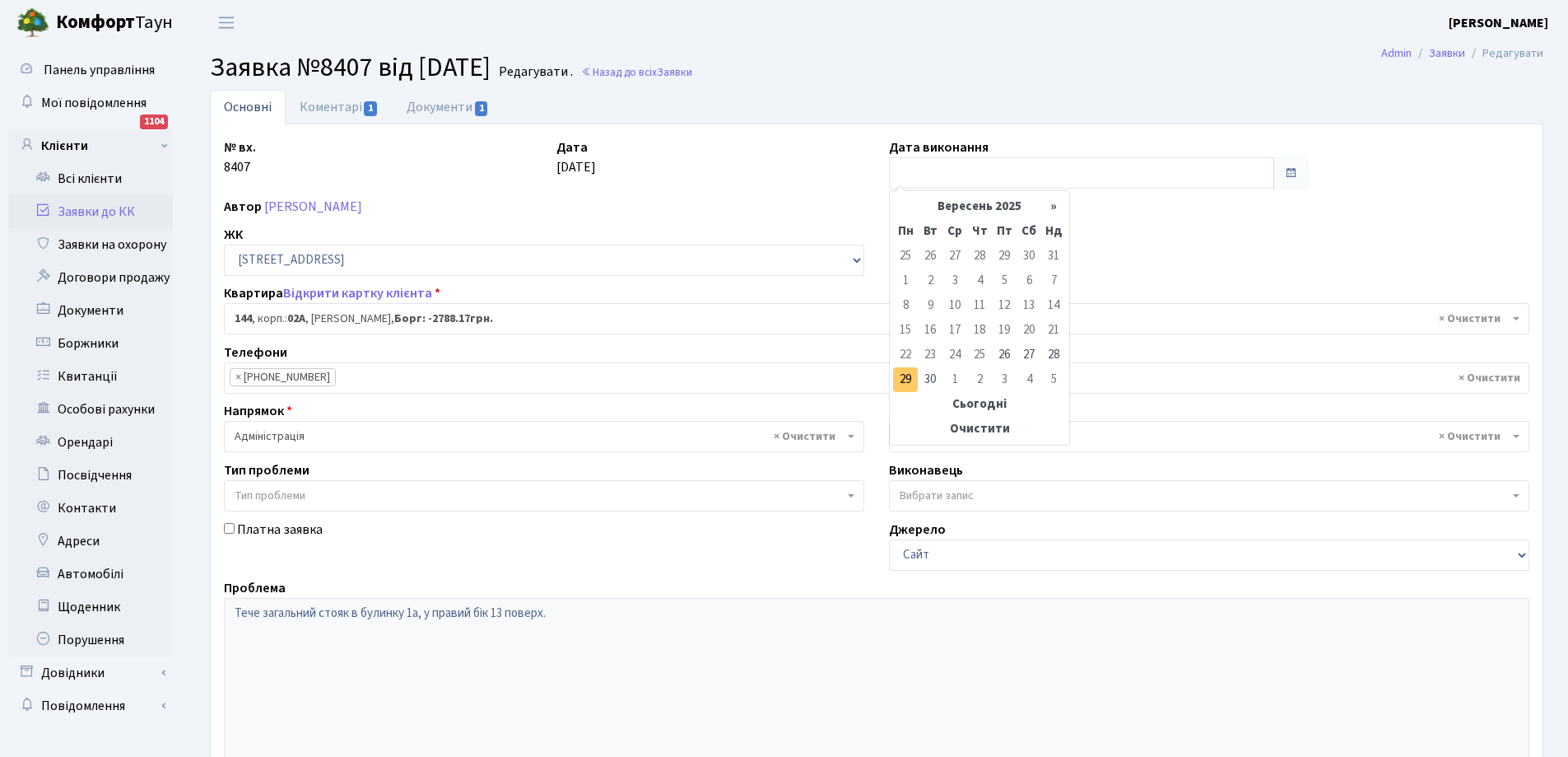
click at [902, 377] on td "29" at bounding box center [906, 379] width 25 height 25
type input "[DATE]"
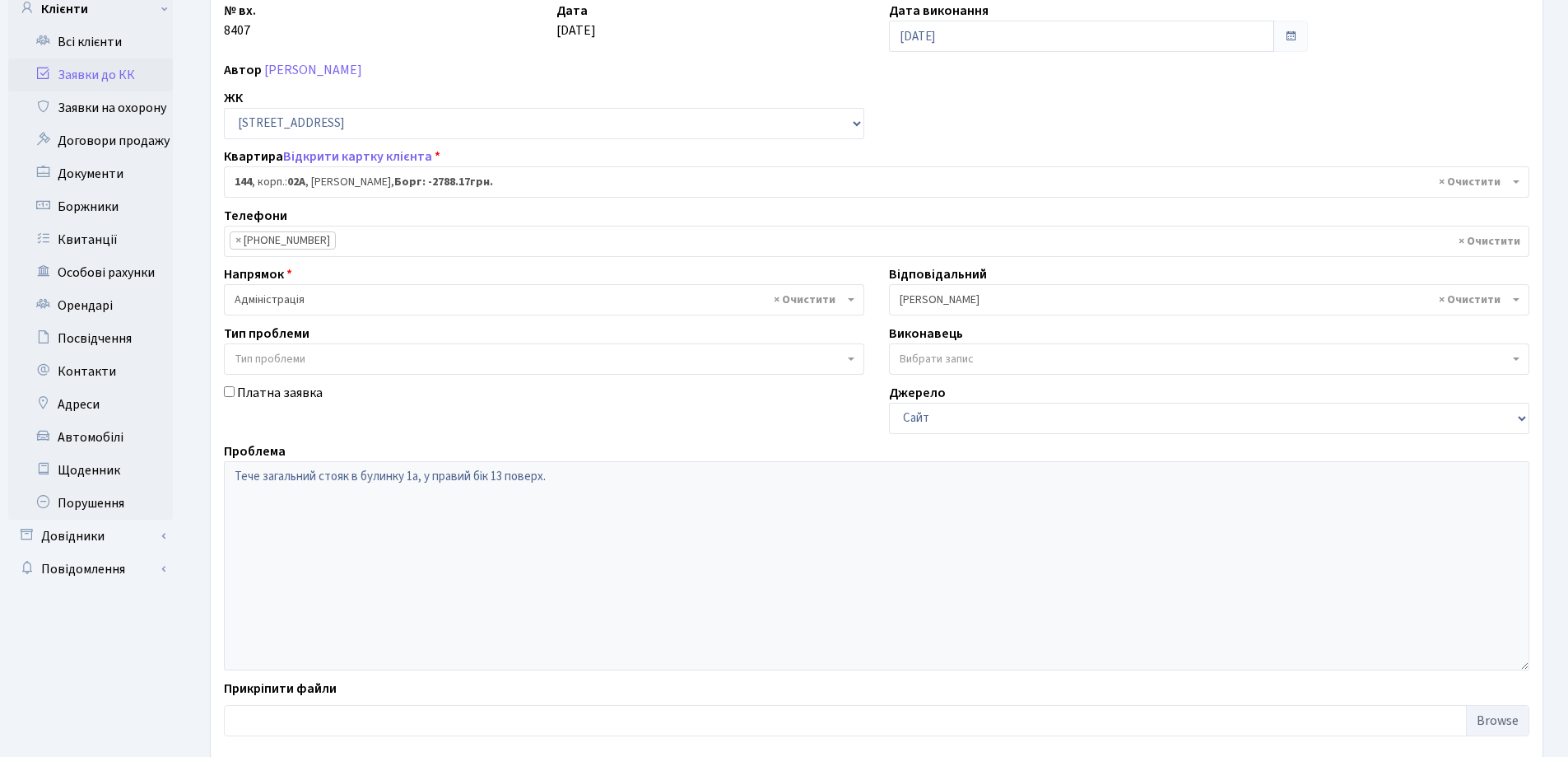
scroll to position [225, 0]
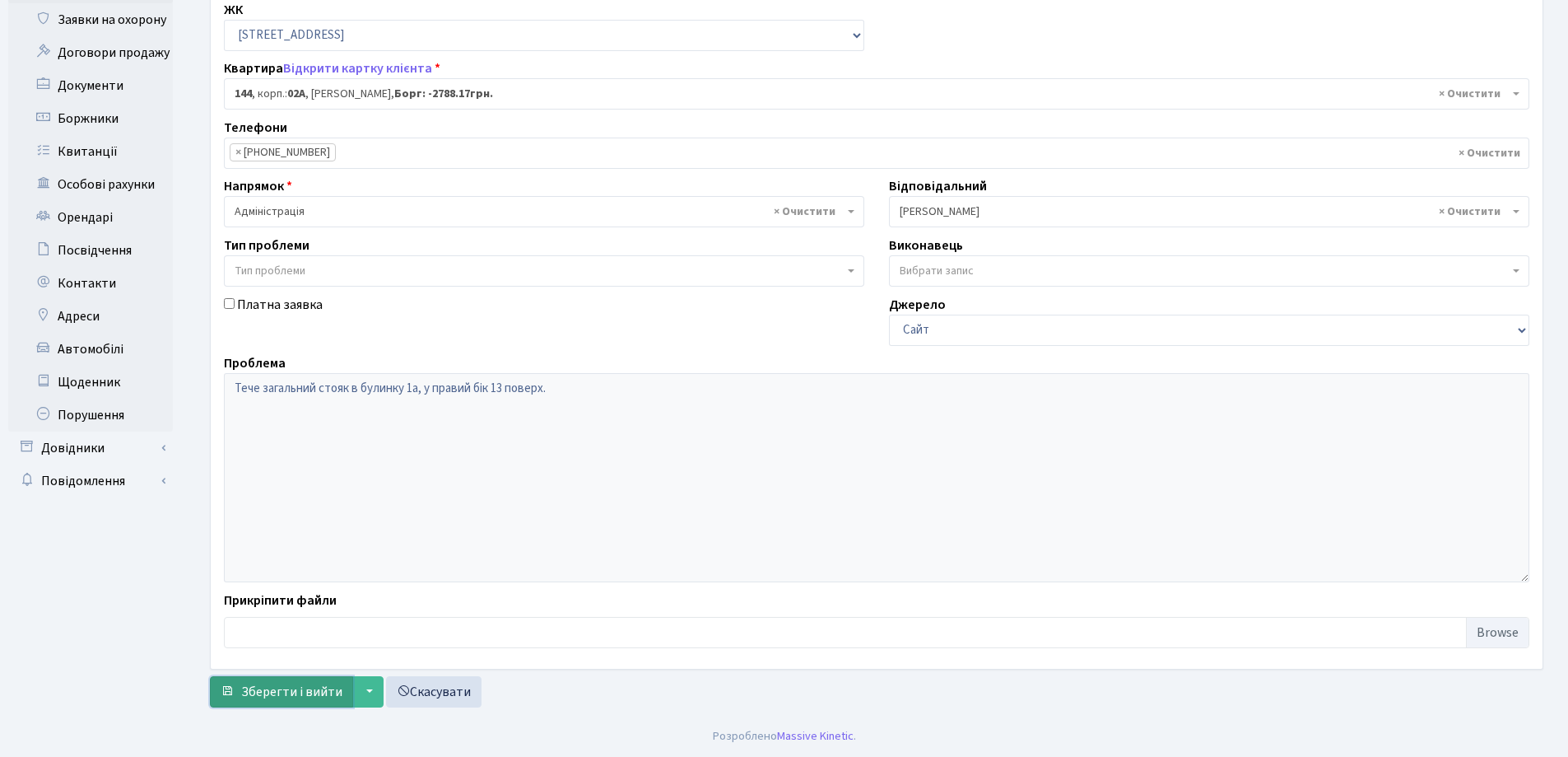
click at [286, 689] on span "Зберегти і вийти" at bounding box center [292, 692] width 102 height 18
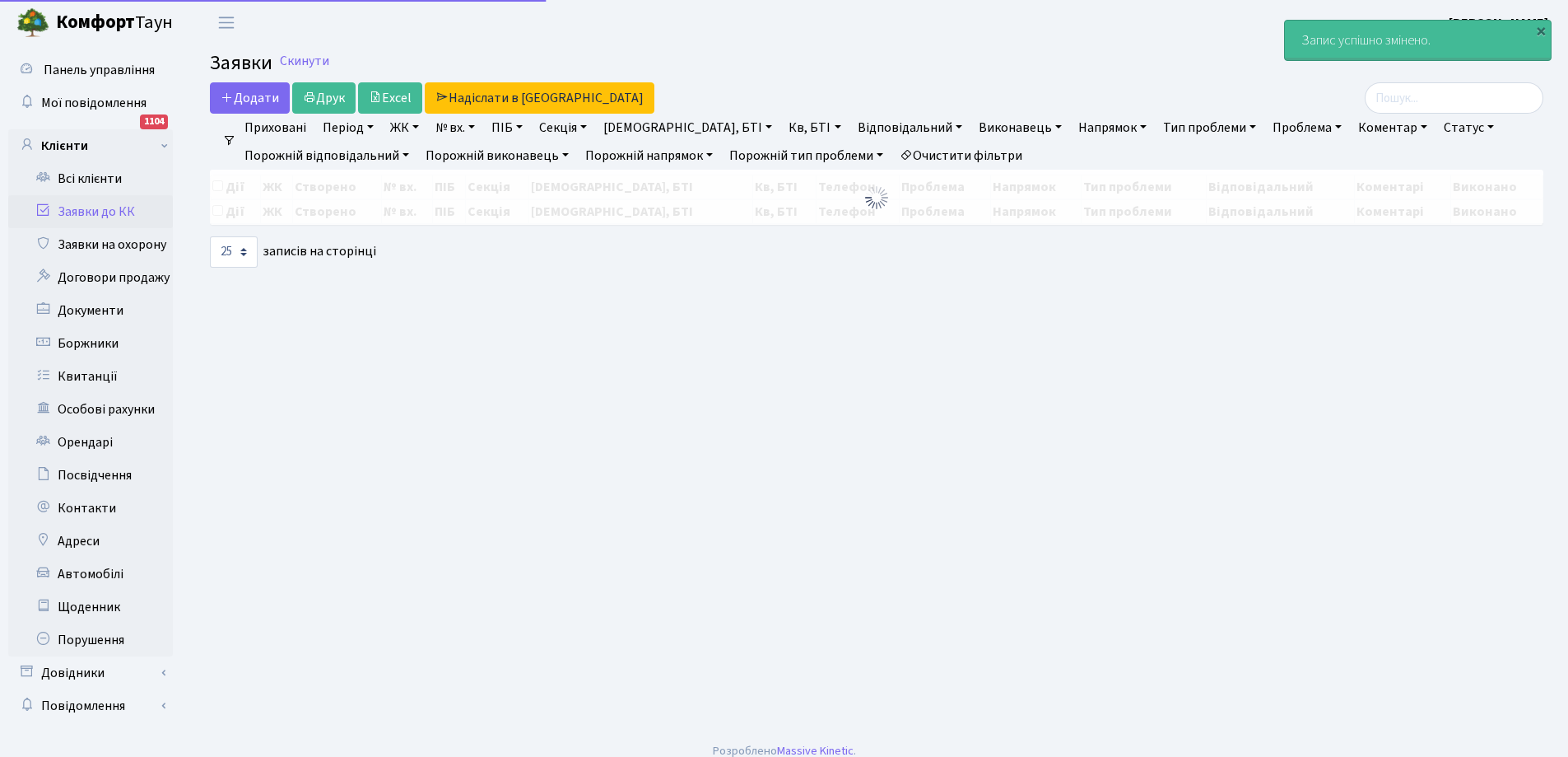
select select "25"
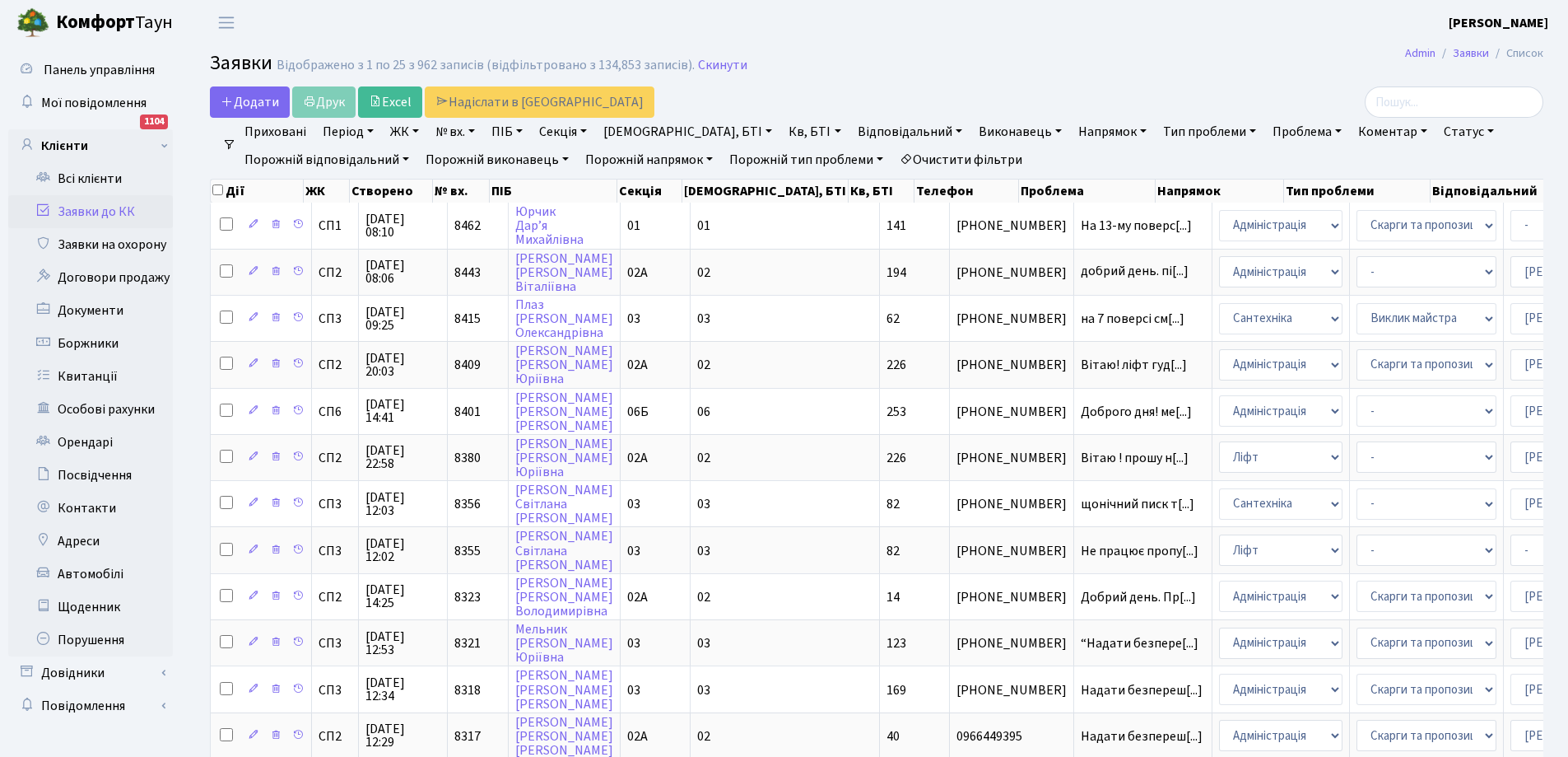
scroll to position [3, 0]
